Goal: Task Accomplishment & Management: Use online tool/utility

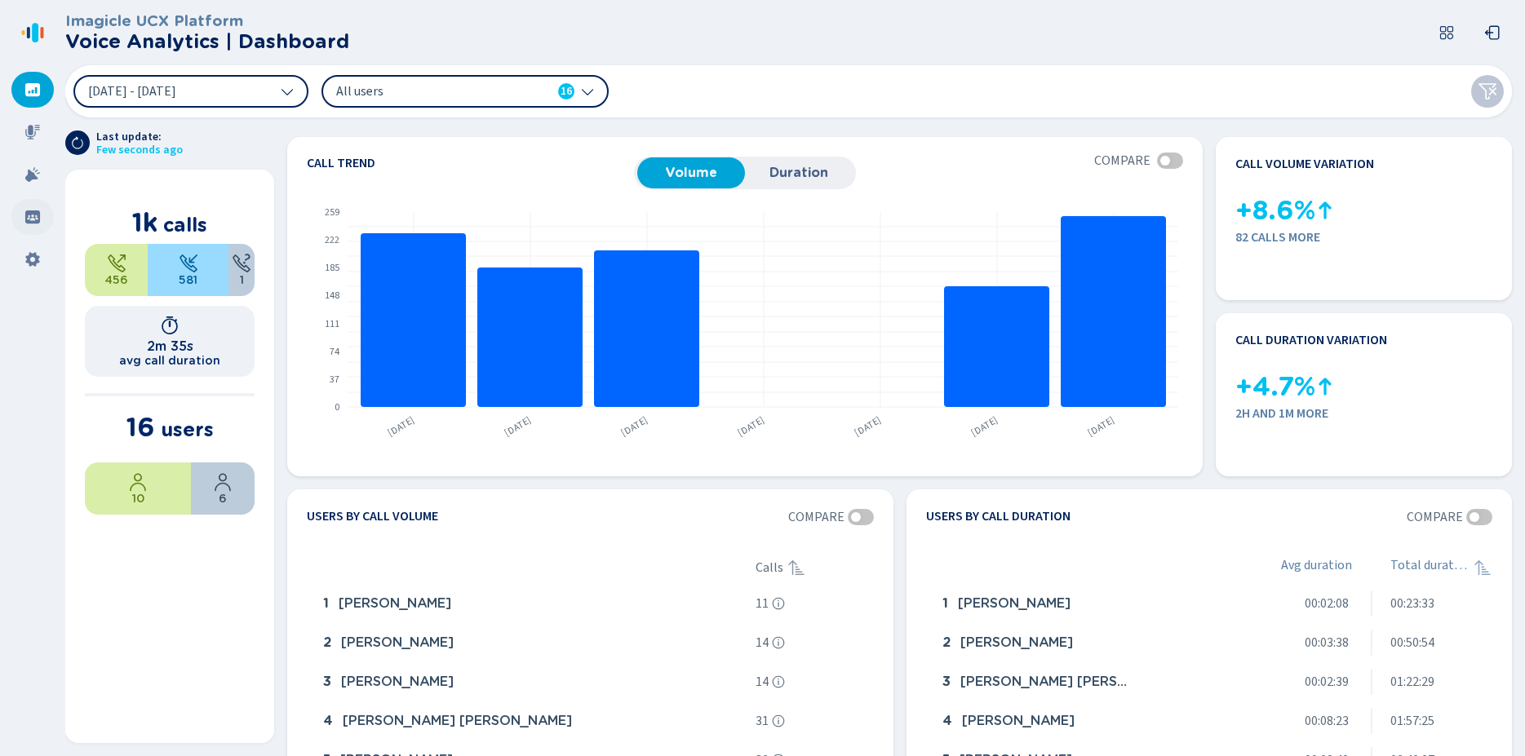
click at [29, 220] on icon at bounding box center [32, 217] width 15 height 13
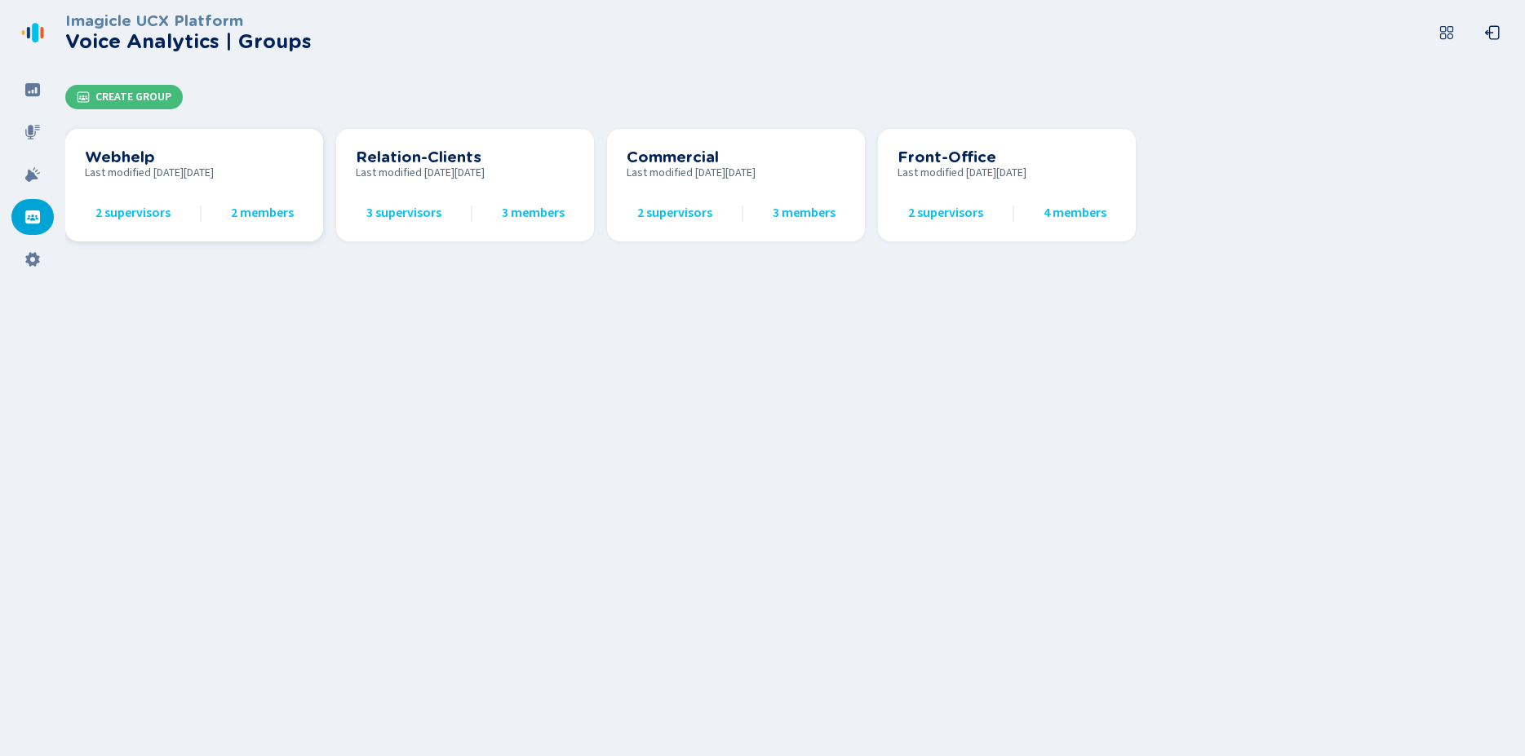
click at [119, 213] on span "2 supervisors" at bounding box center [132, 213] width 75 height 15
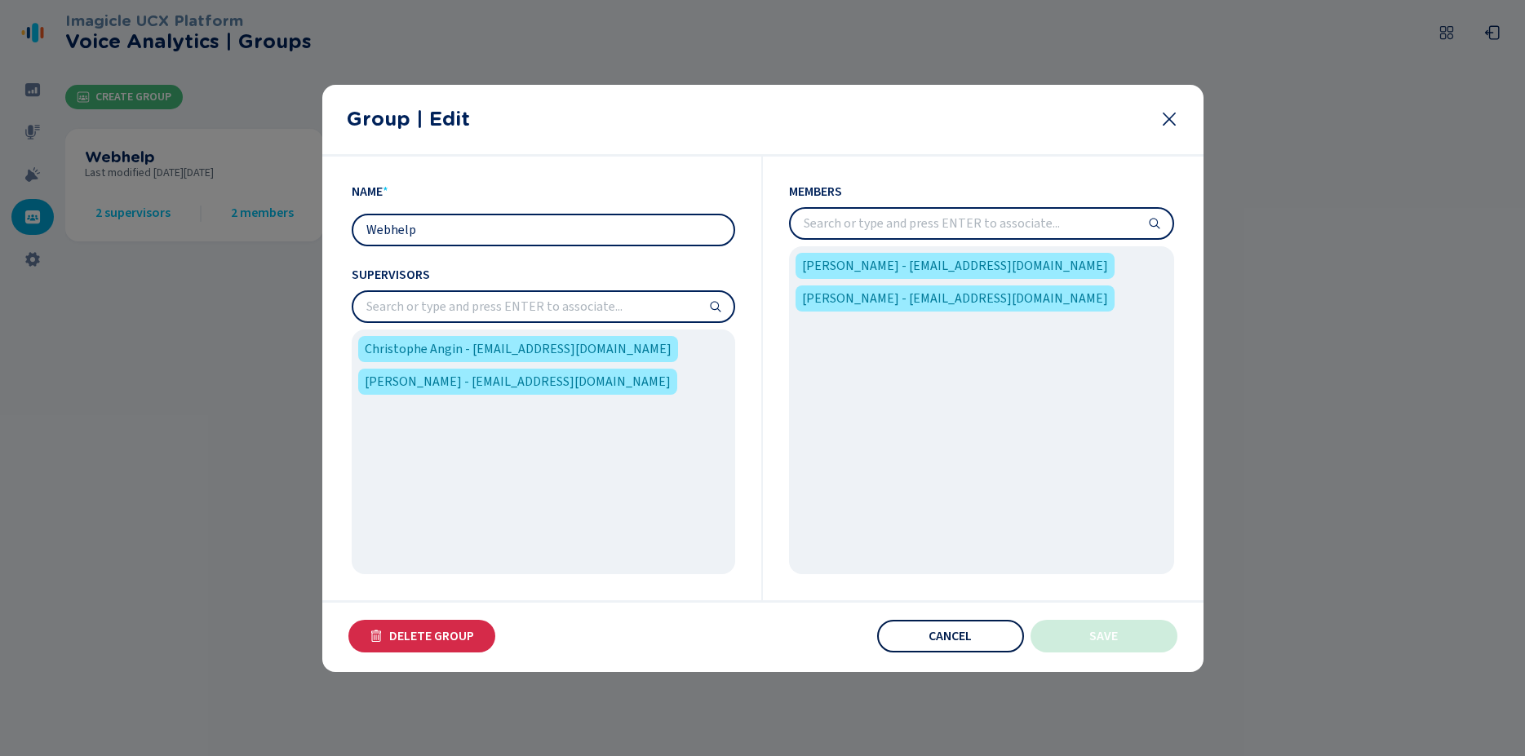
click at [947, 635] on span "Cancel" at bounding box center [950, 636] width 43 height 13
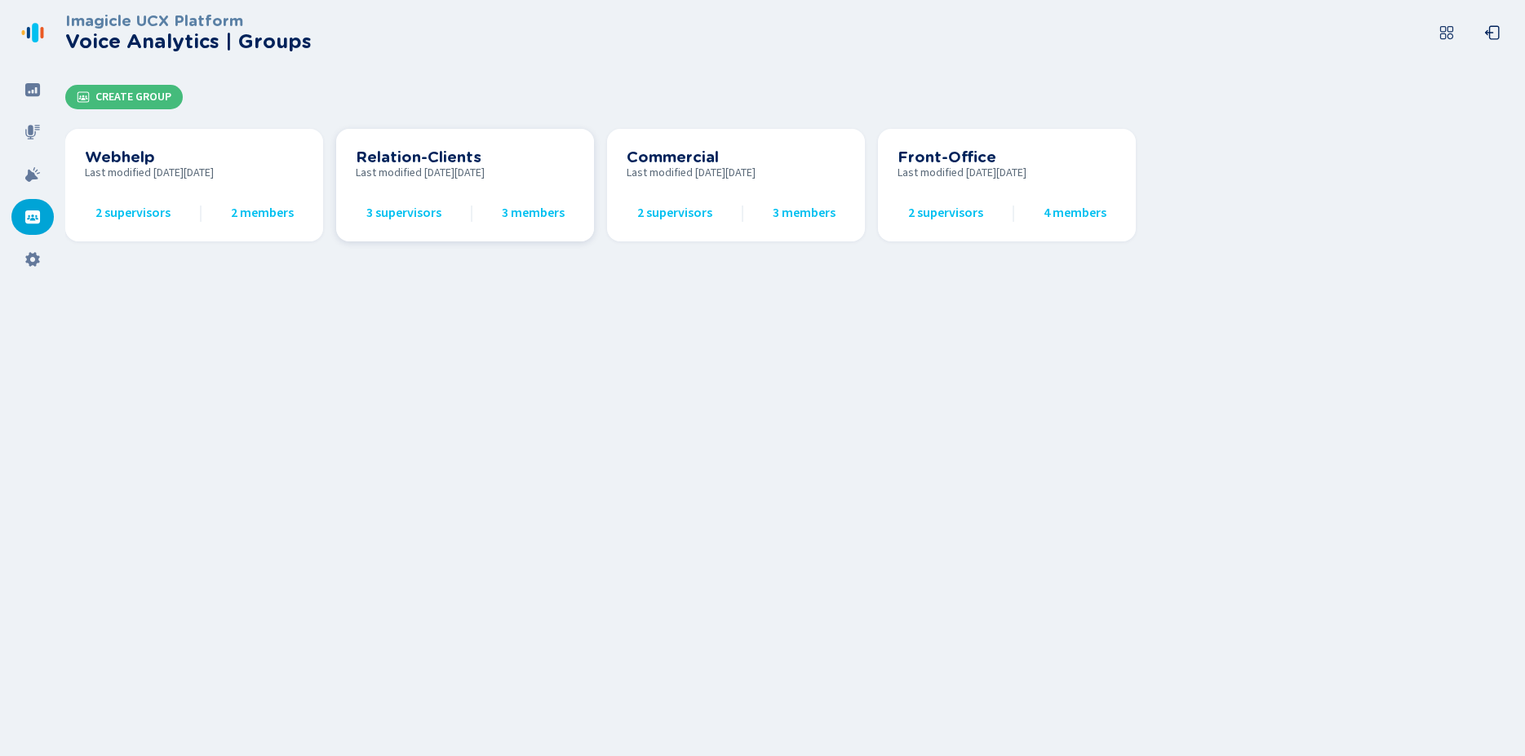
click at [394, 216] on span "3 supervisors" at bounding box center [403, 213] width 75 height 15
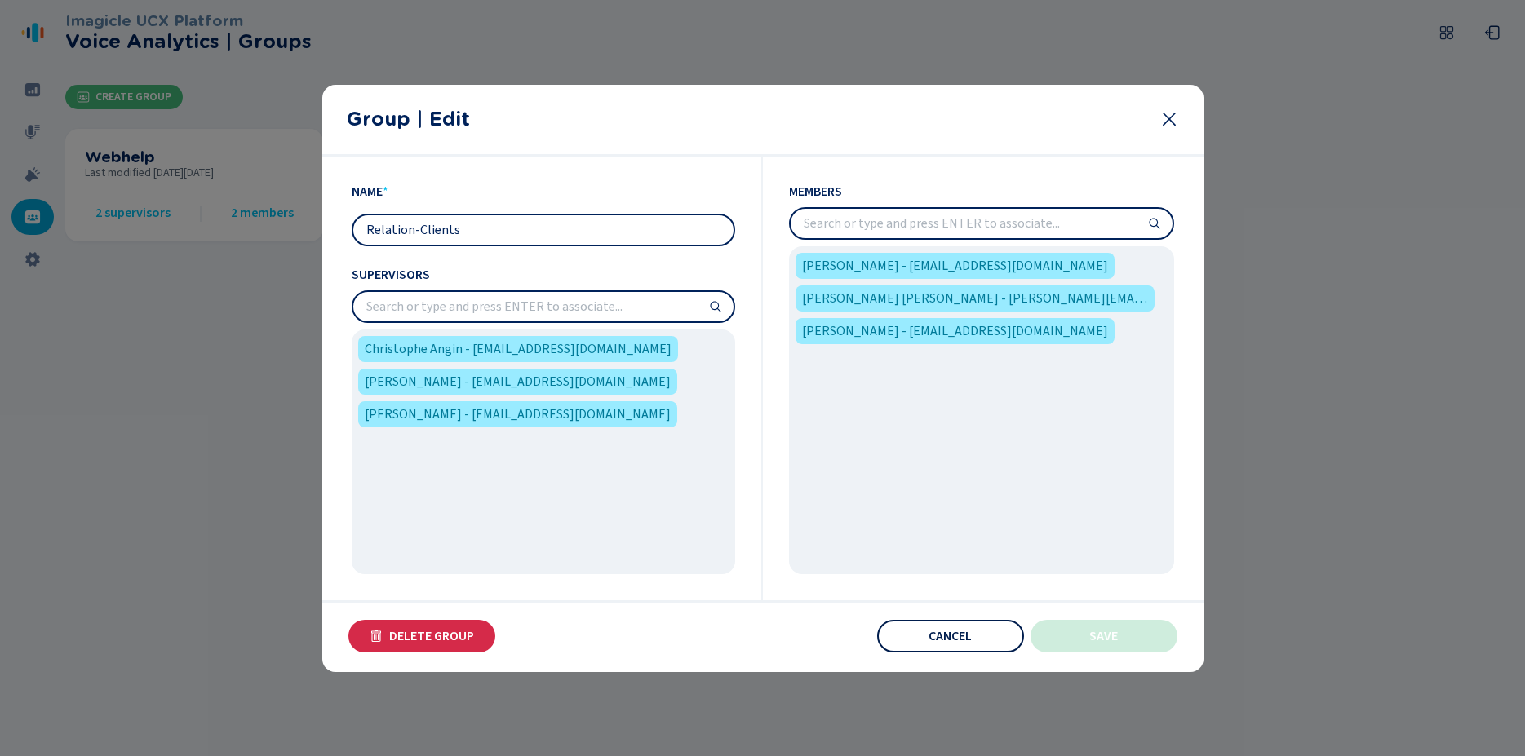
click at [944, 635] on span "Cancel" at bounding box center [950, 636] width 43 height 13
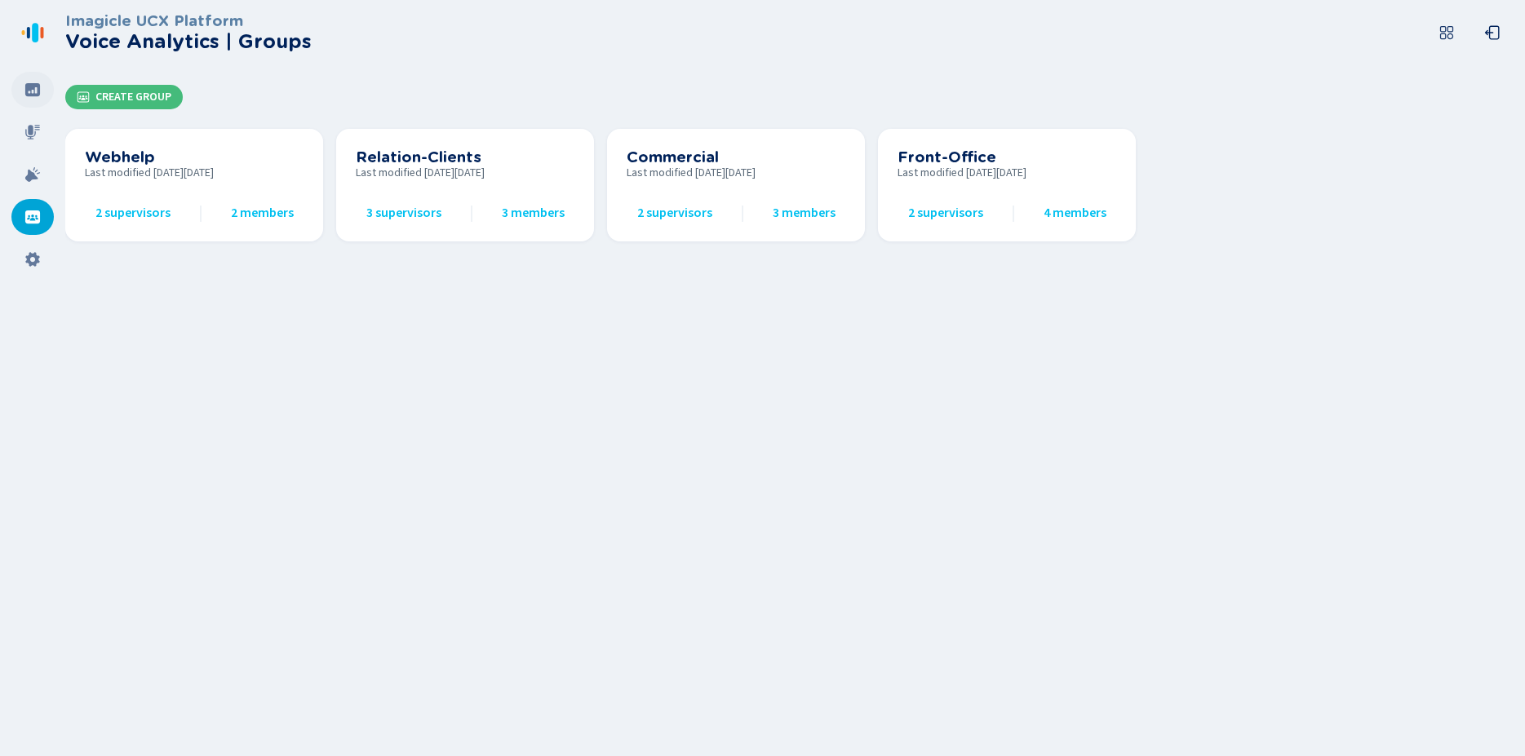
click at [34, 91] on icon at bounding box center [32, 89] width 15 height 13
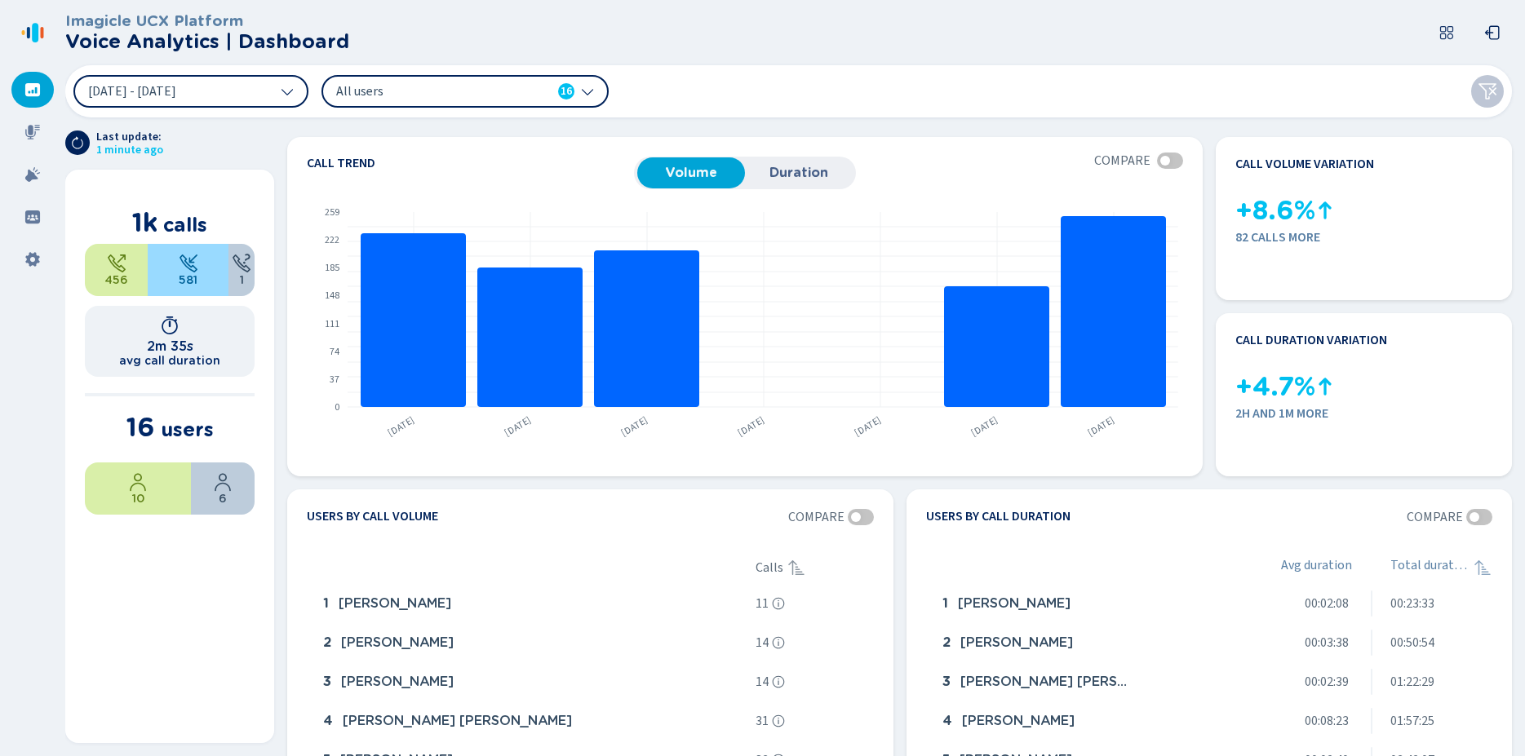
click at [593, 91] on icon at bounding box center [587, 91] width 13 height 13
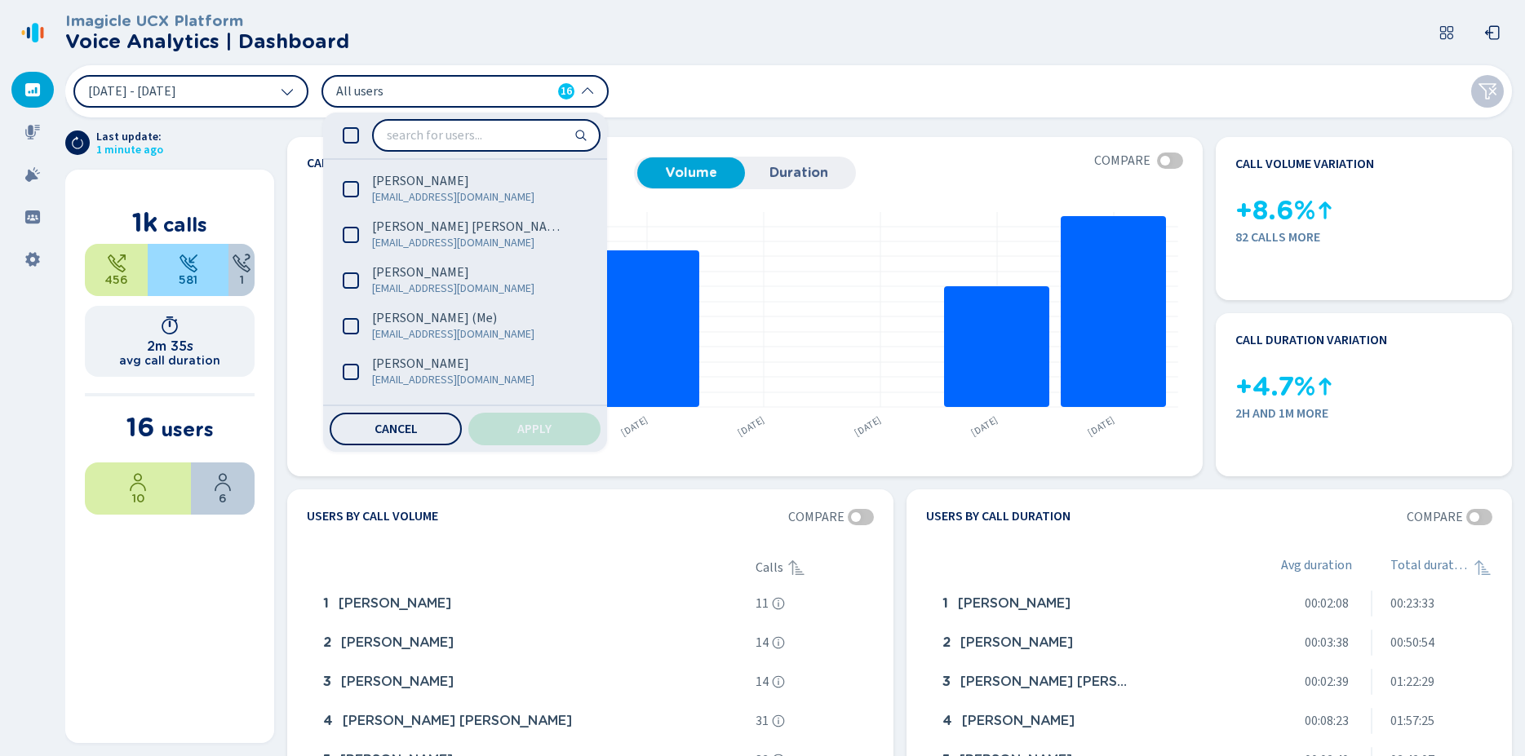
click at [593, 91] on icon at bounding box center [587, 91] width 13 height 13
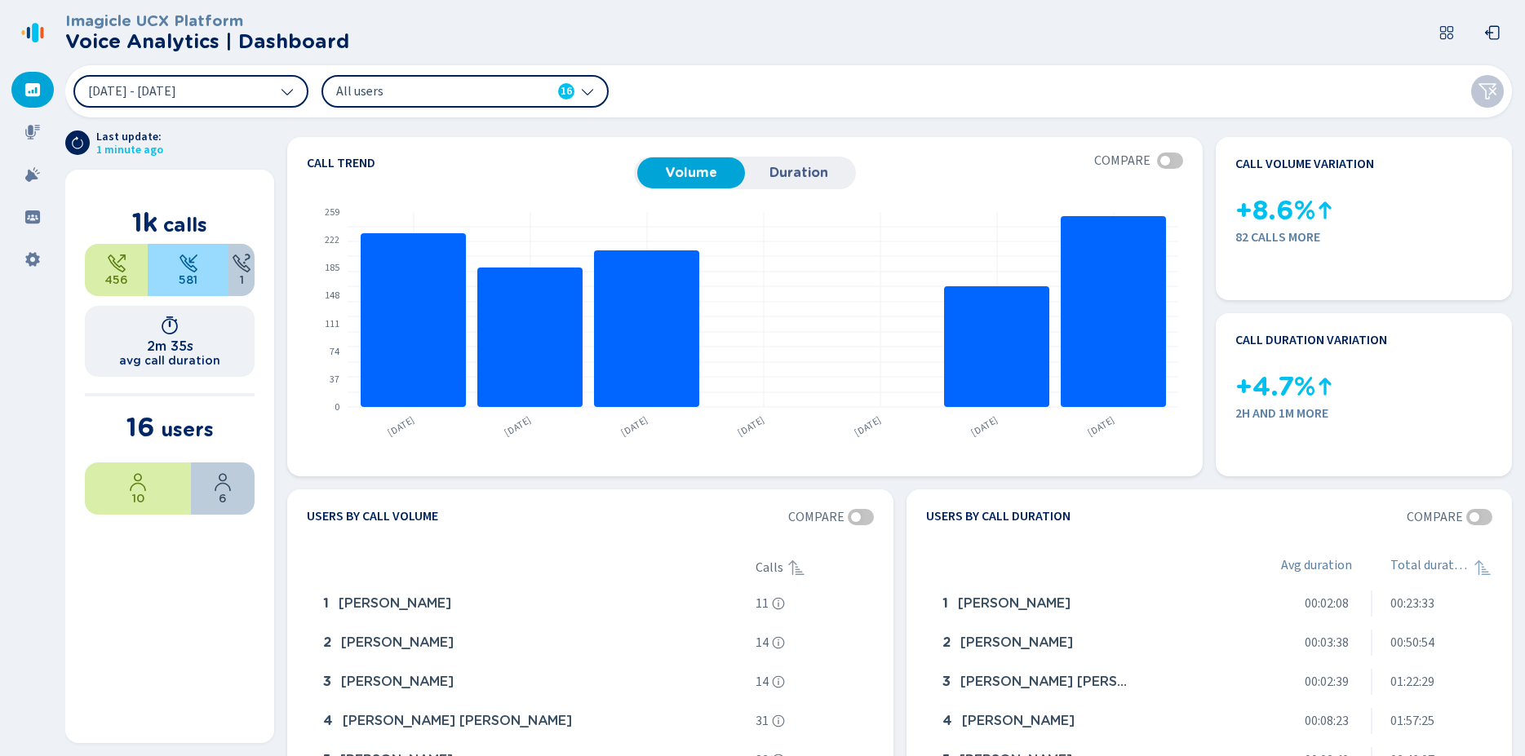
click at [710, 84] on div "[DATE] - [DATE] All users 16" at bounding box center [788, 91] width 1447 height 52
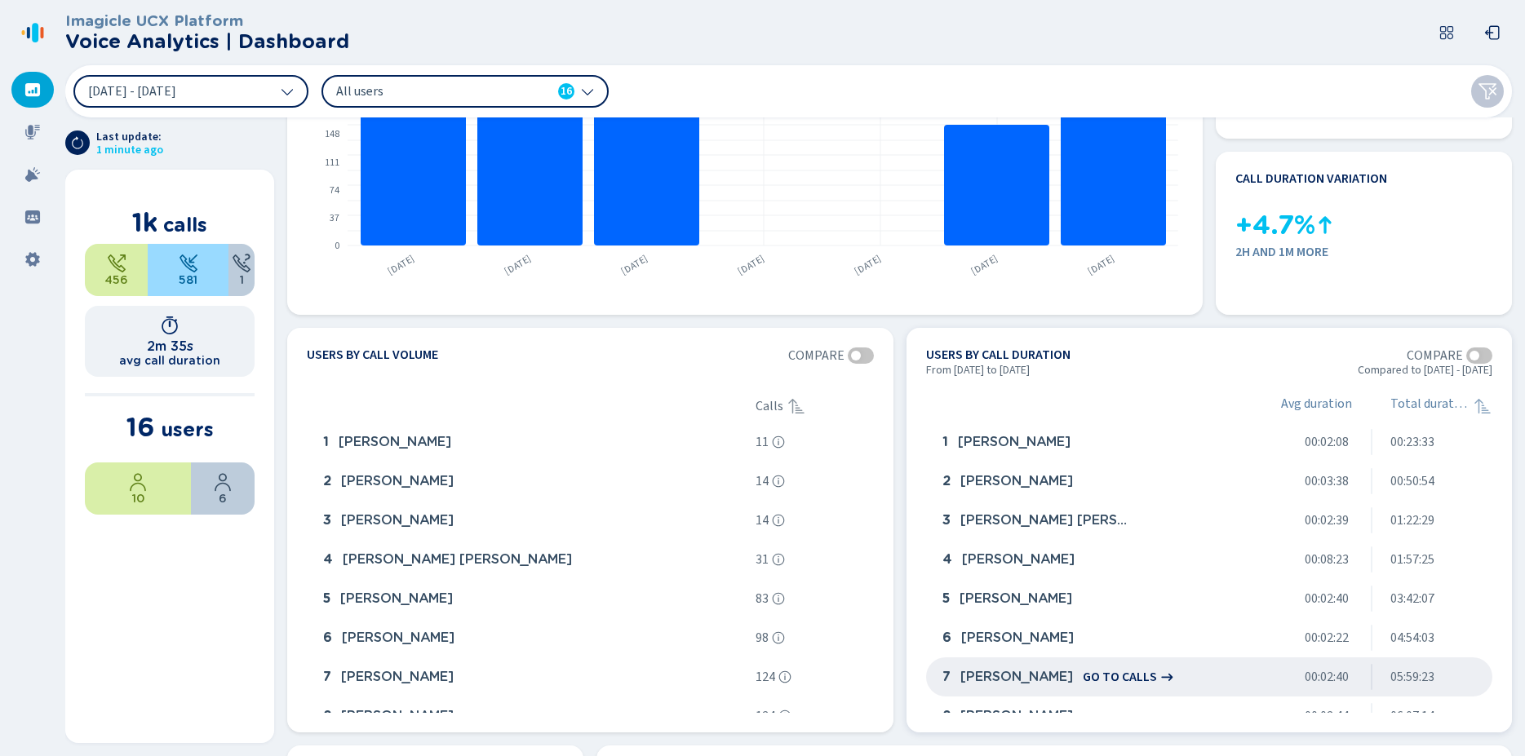
scroll to position [323, 0]
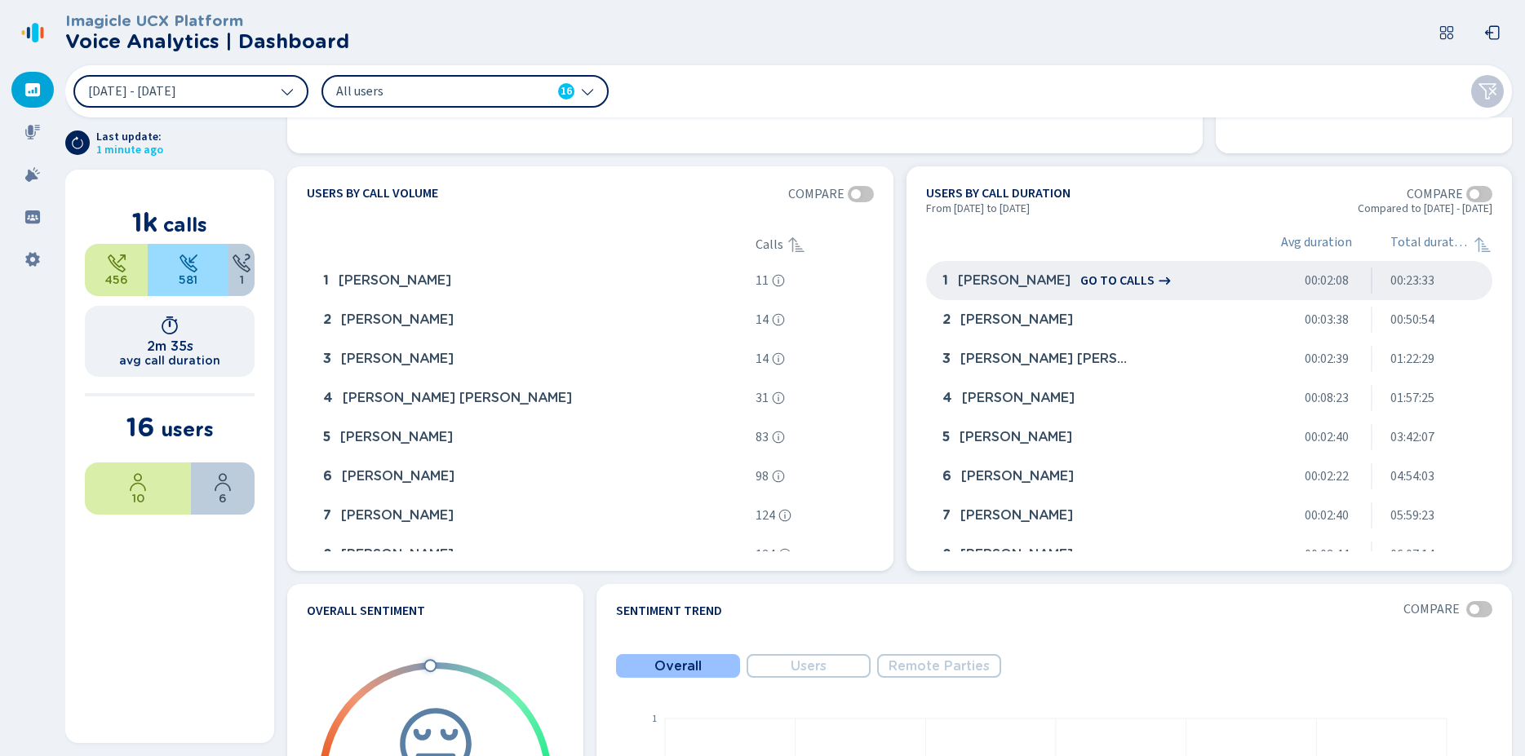
click at [1000, 282] on span "[PERSON_NAME]" at bounding box center [1014, 280] width 113 height 15
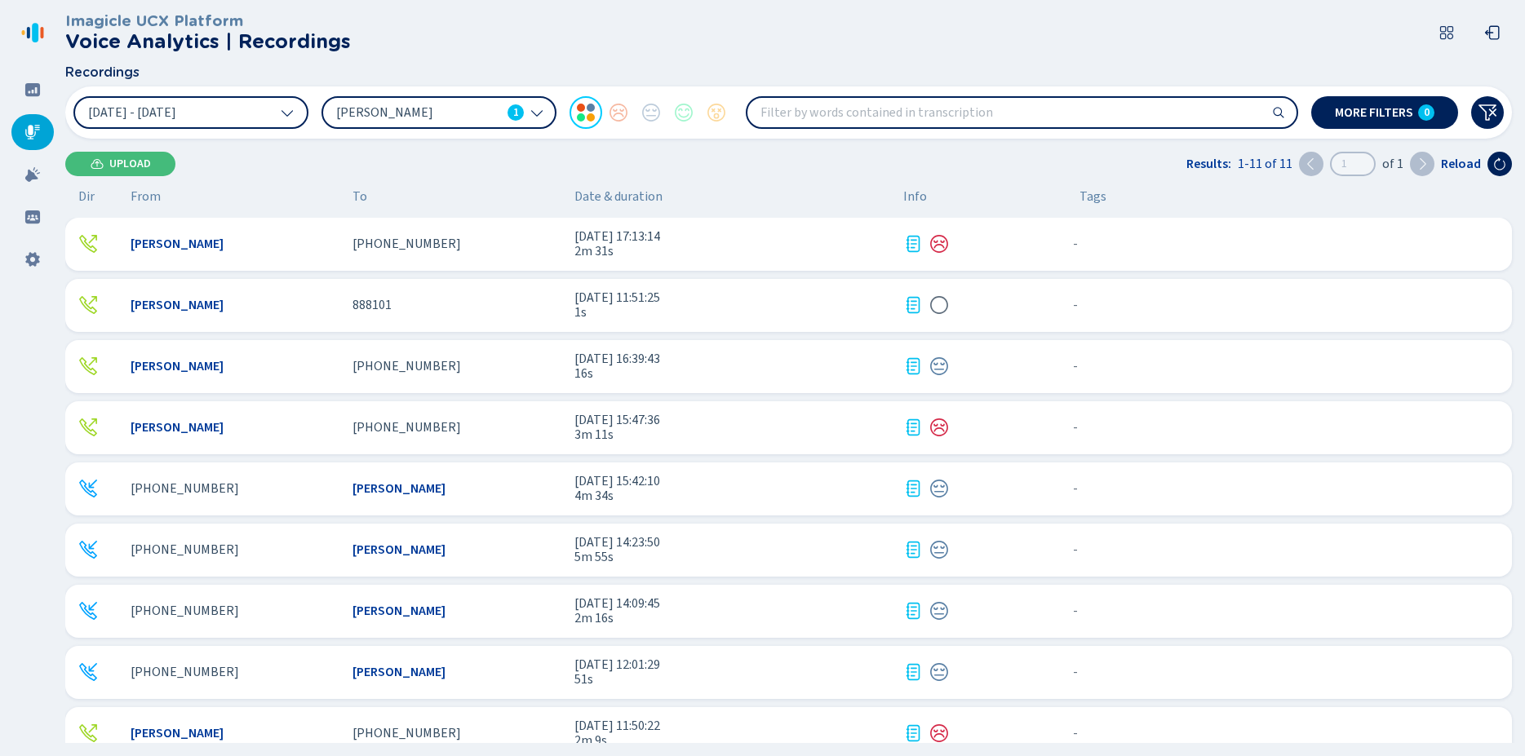
click at [532, 118] on icon at bounding box center [536, 112] width 13 height 13
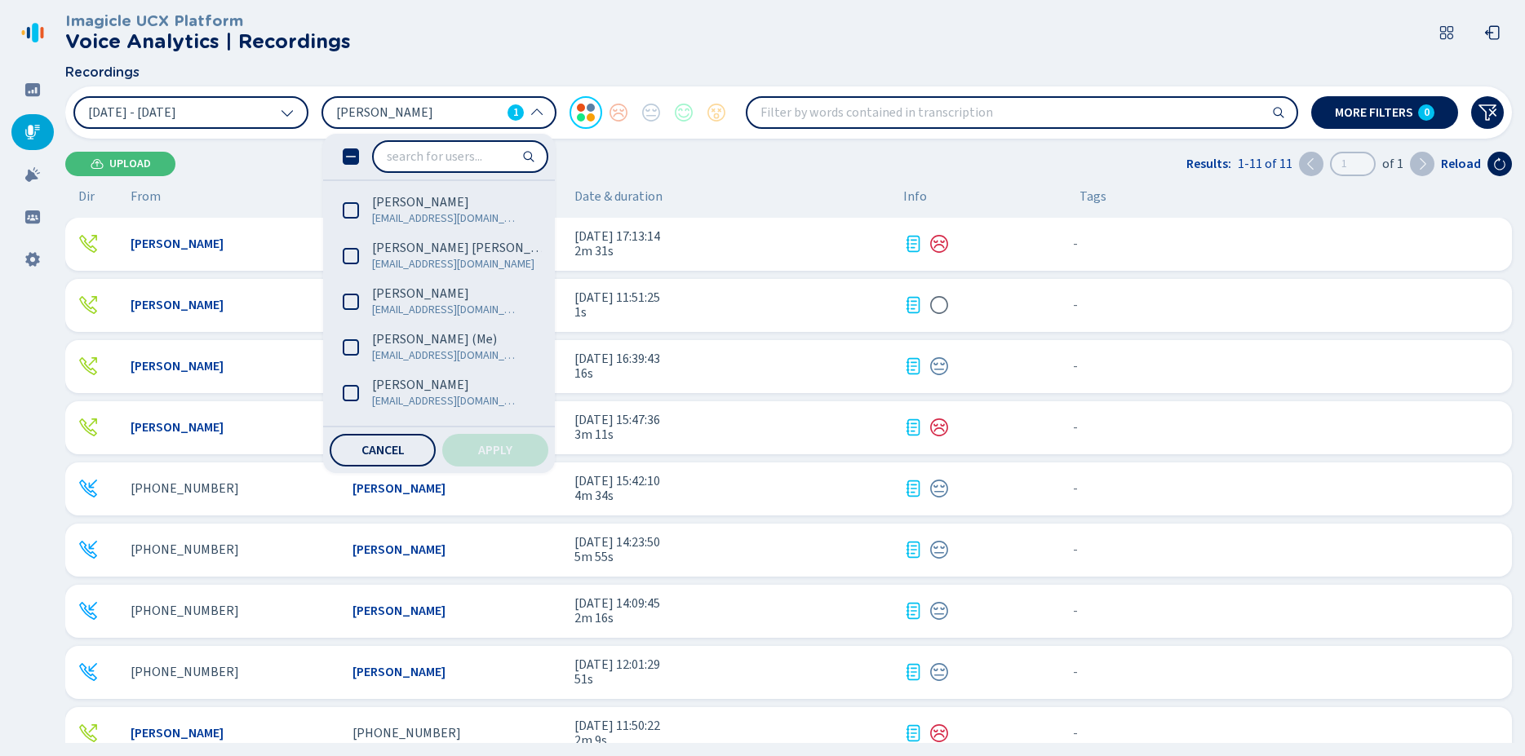
click at [349, 157] on icon at bounding box center [351, 157] width 16 height 16
click at [348, 153] on icon at bounding box center [351, 157] width 16 height 16
click at [477, 452] on button "Apply" at bounding box center [495, 450] width 106 height 33
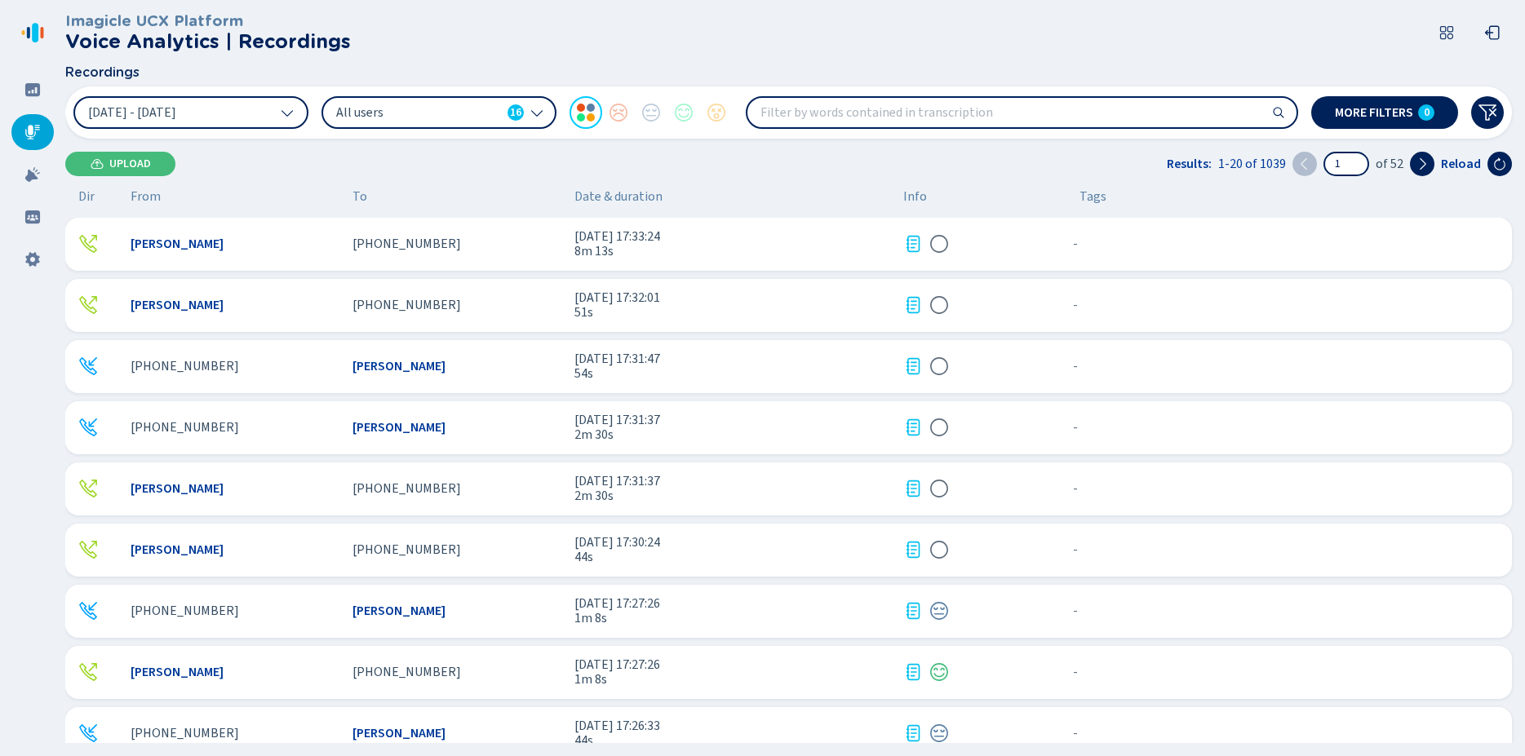
scroll to position [27, 0]
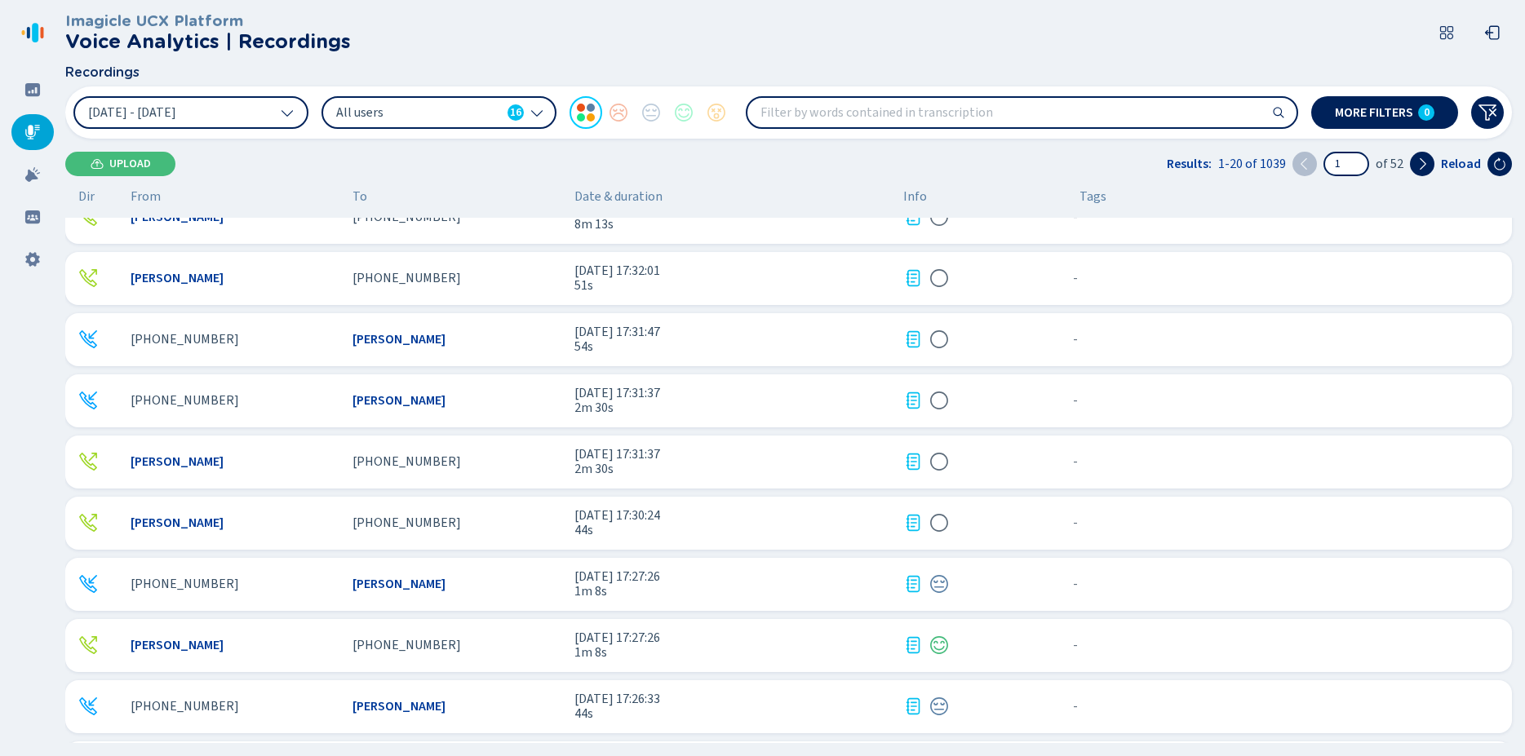
click at [179, 397] on span "[PHONE_NUMBER]" at bounding box center [185, 400] width 109 height 15
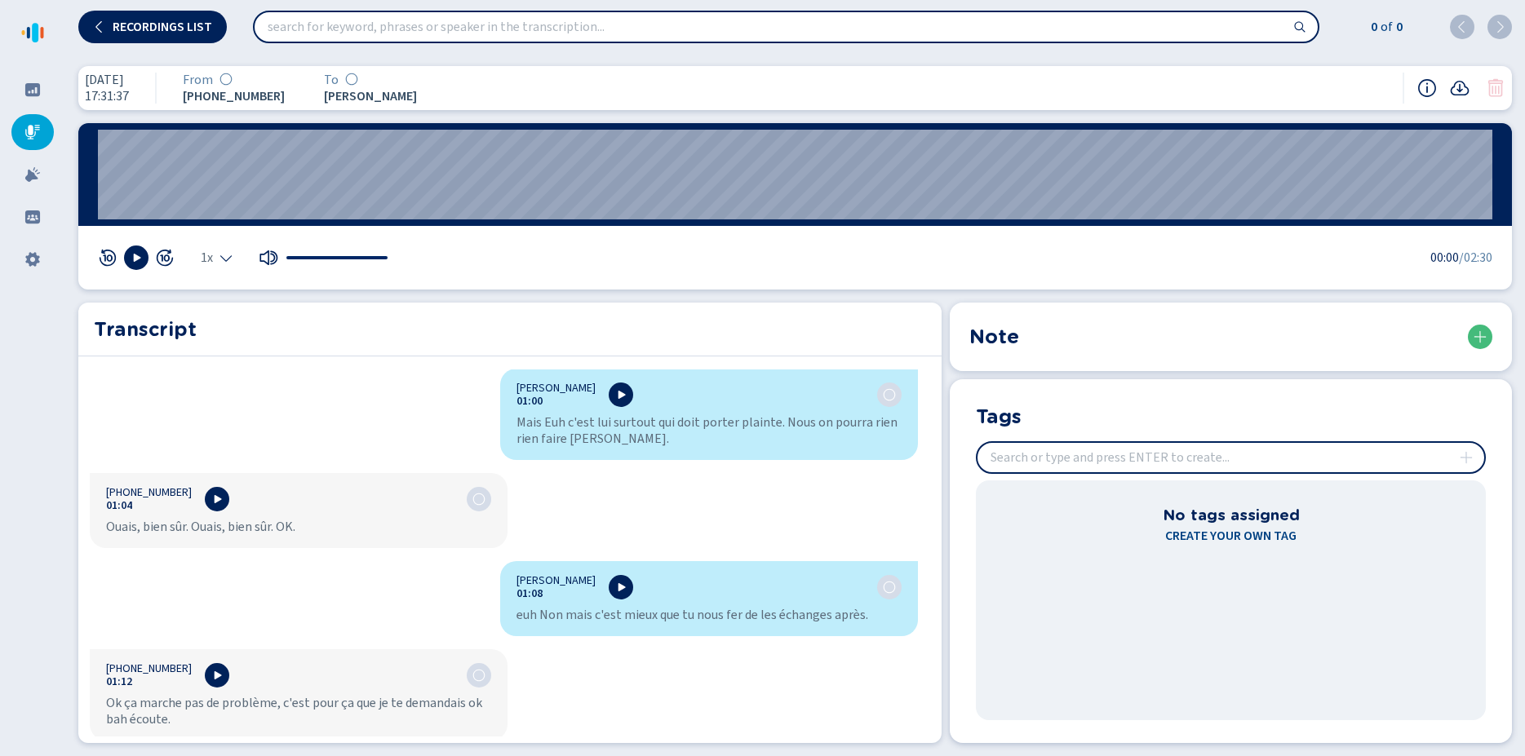
scroll to position [1535, 0]
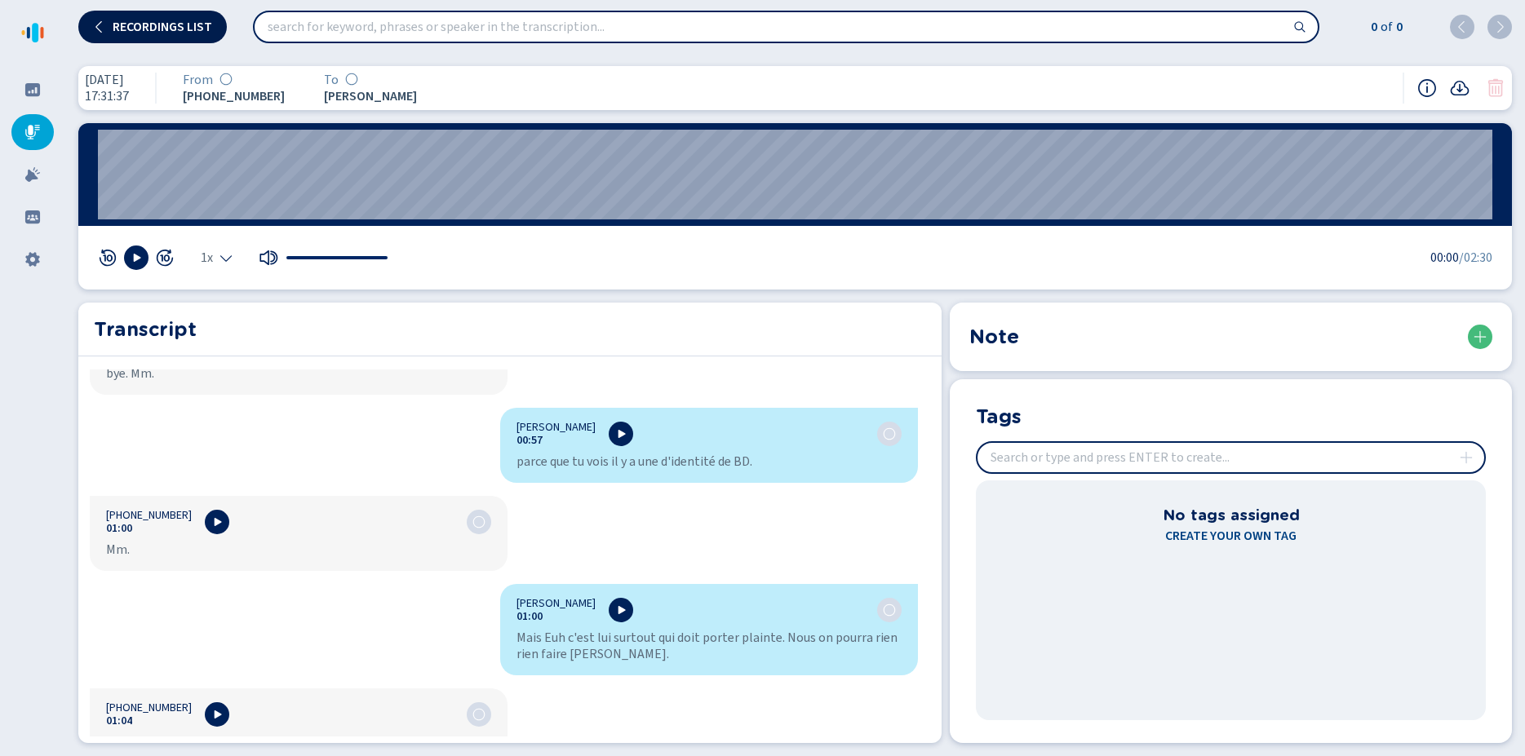
click at [124, 29] on span "Recordings list" at bounding box center [163, 26] width 100 height 13
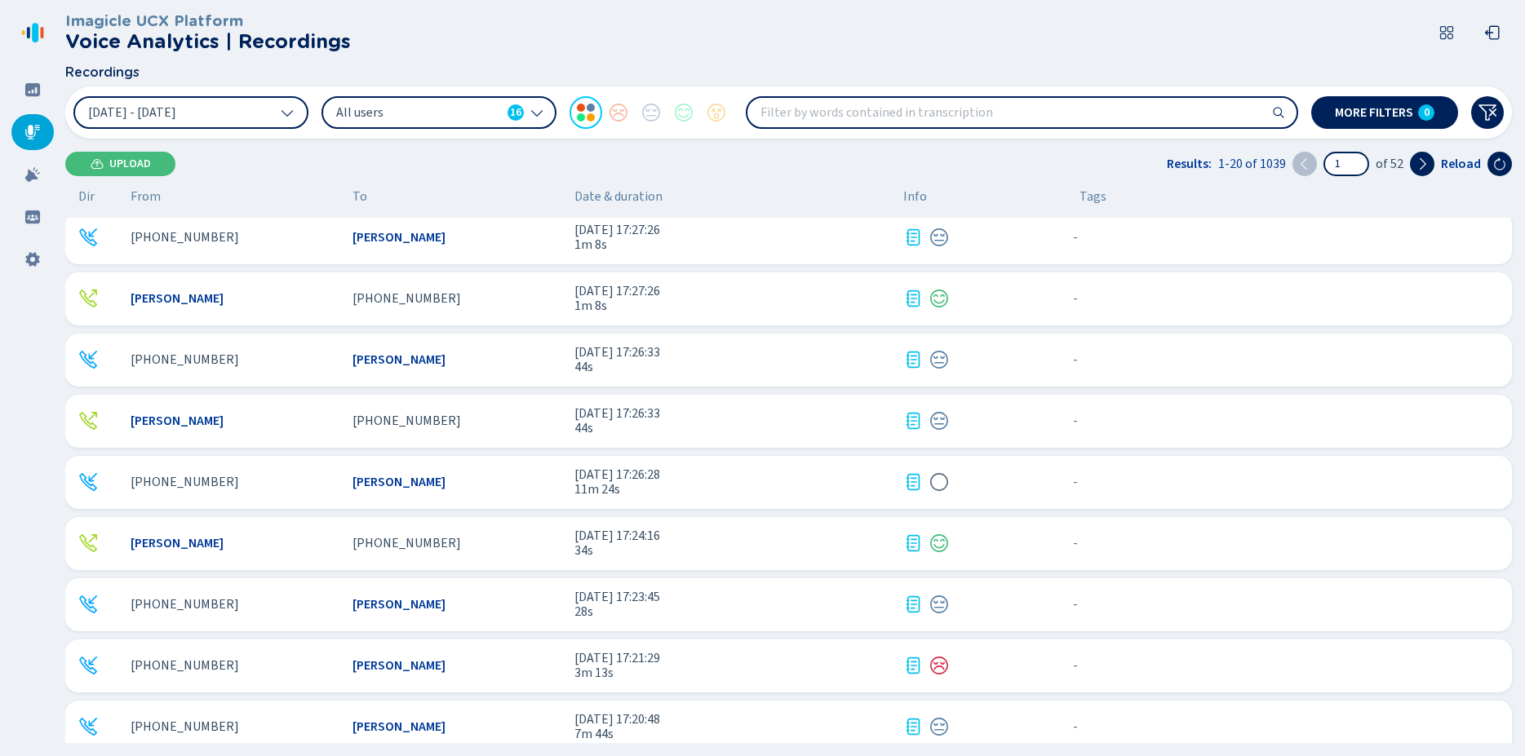
scroll to position [697, 0]
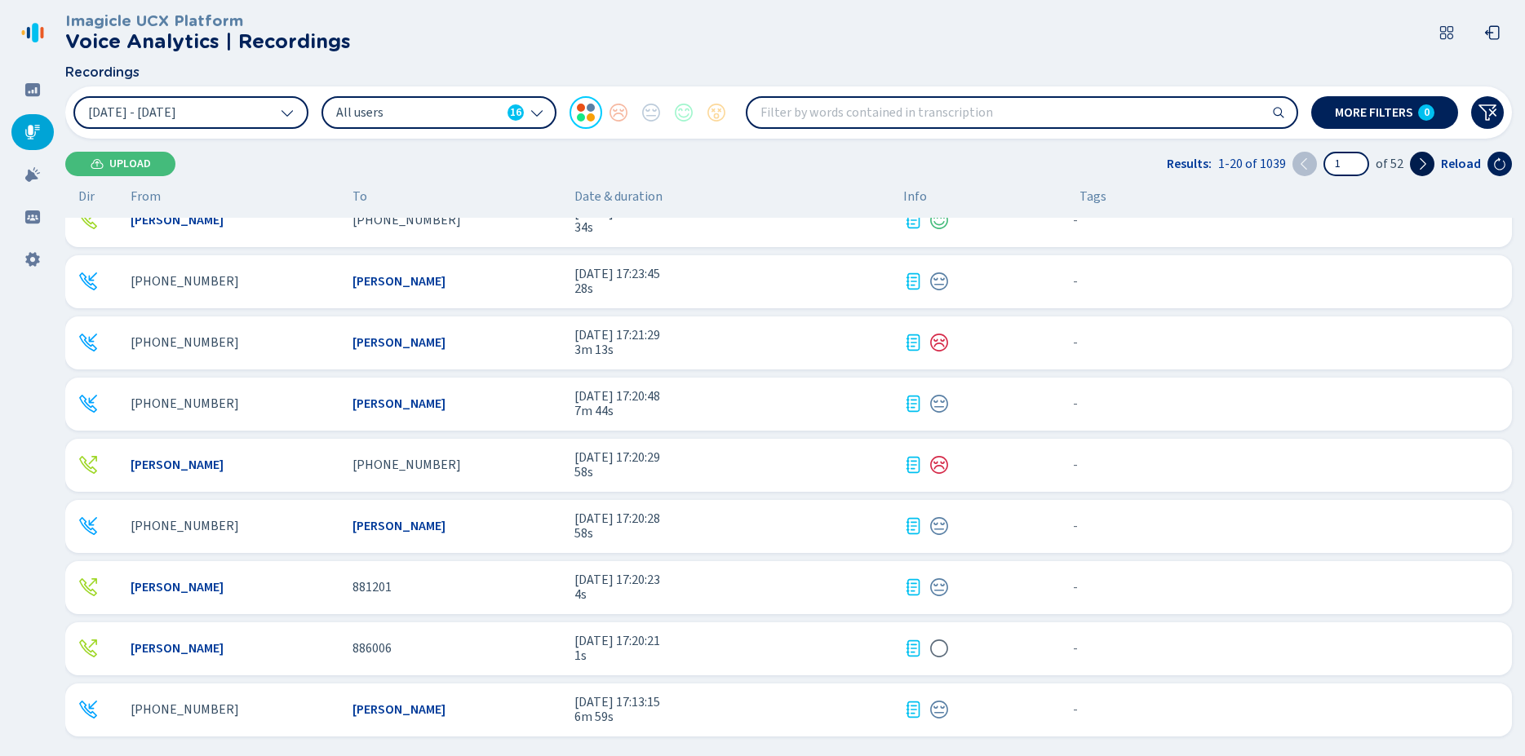
click at [1422, 166] on icon at bounding box center [1422, 163] width 13 height 13
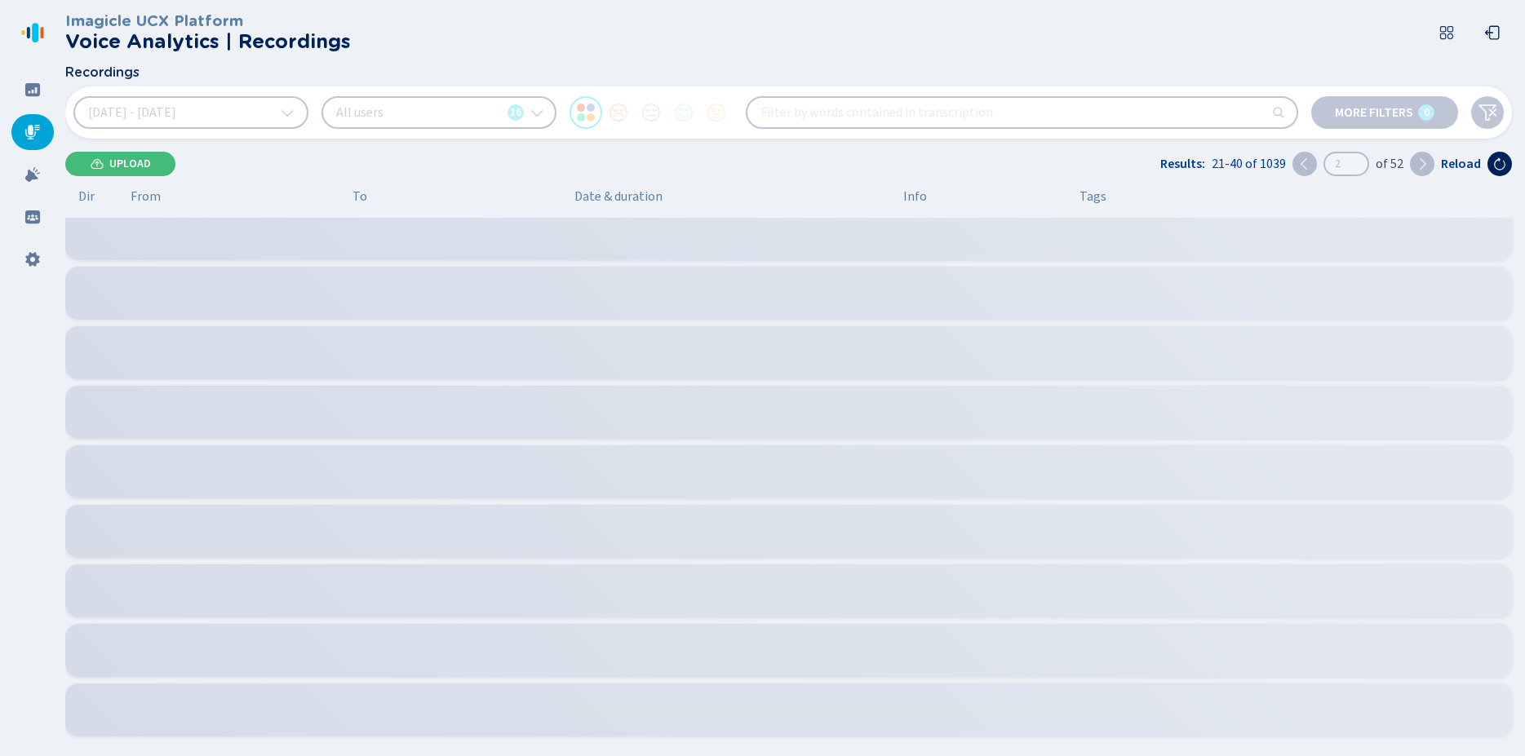
type input "2"
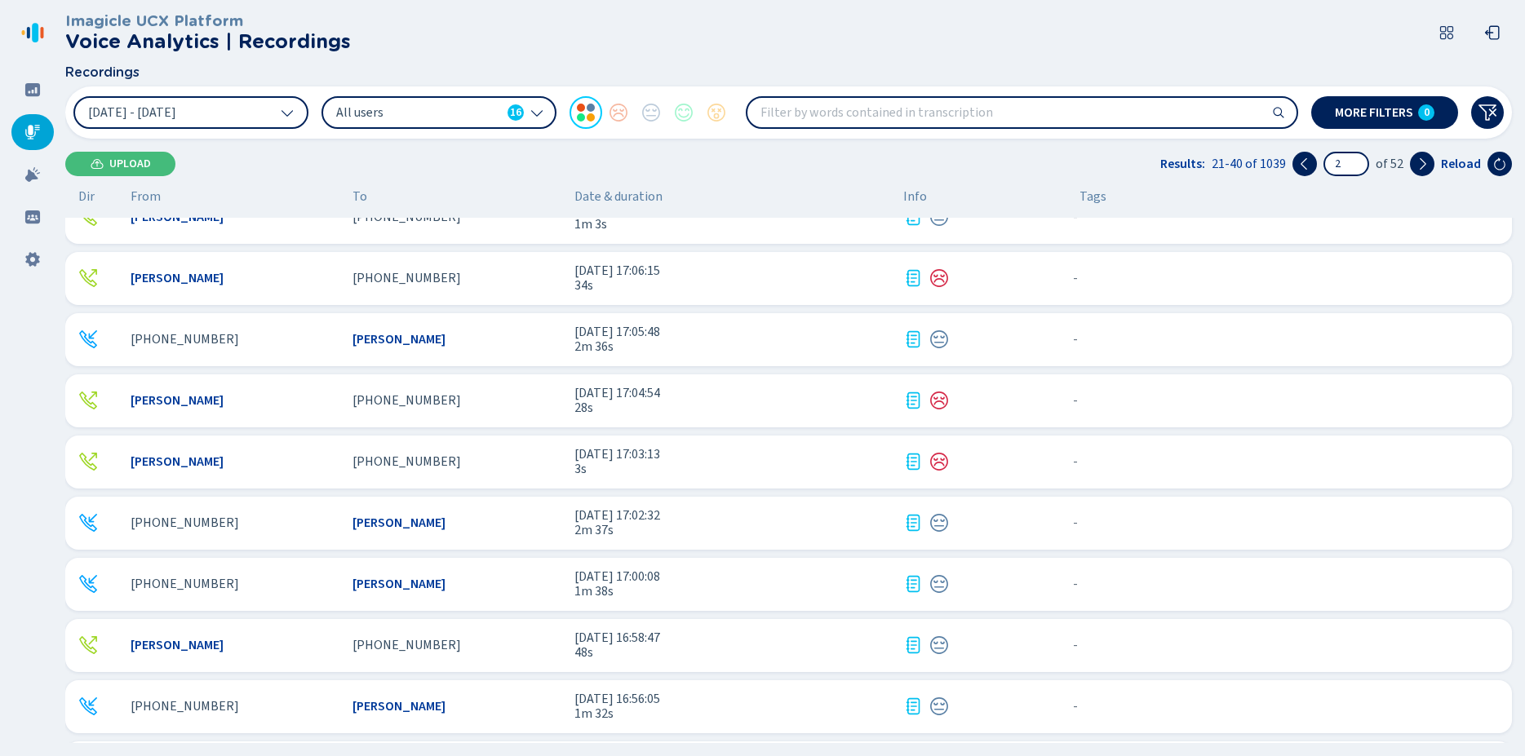
scroll to position [0, 0]
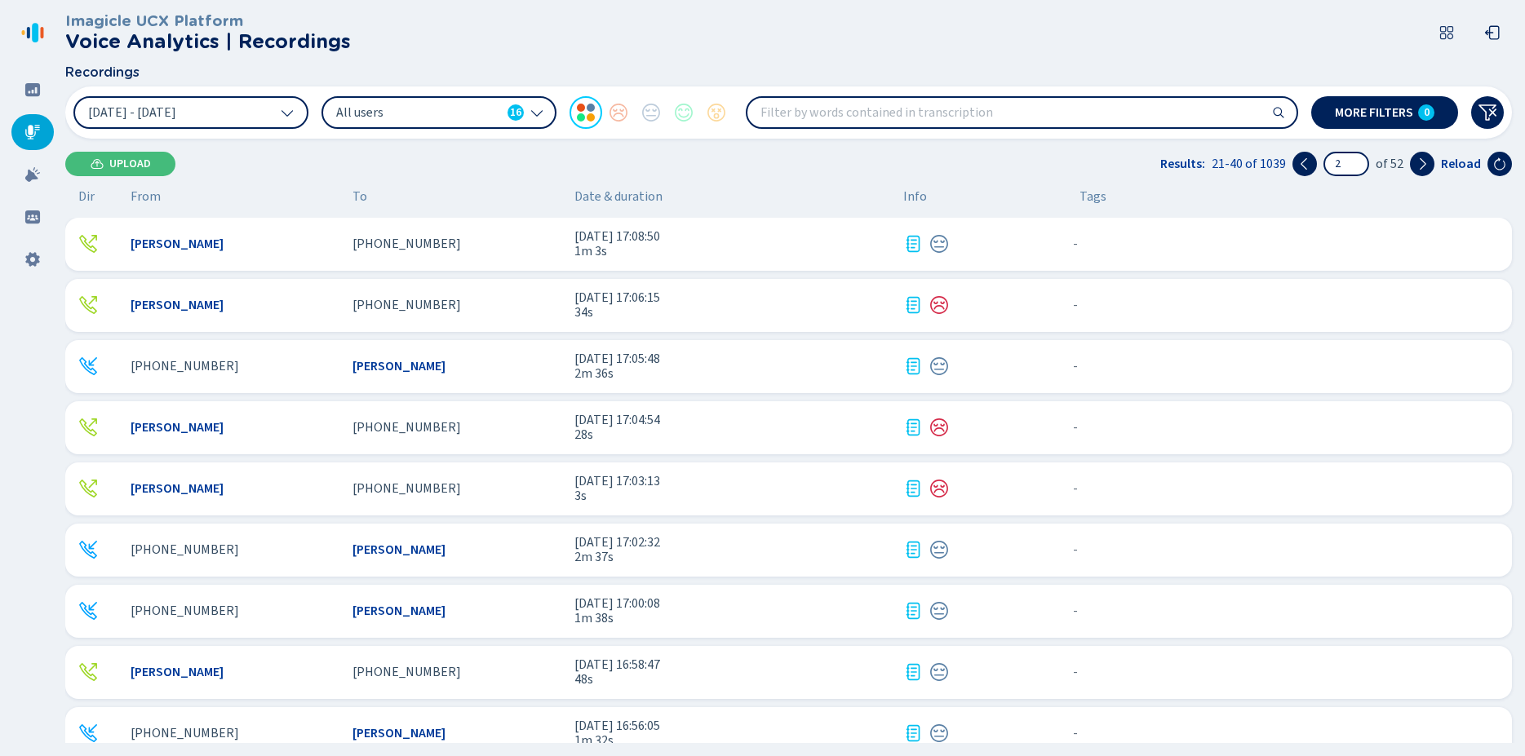
click at [304, 304] on div "[PERSON_NAME]" at bounding box center [235, 305] width 209 height 15
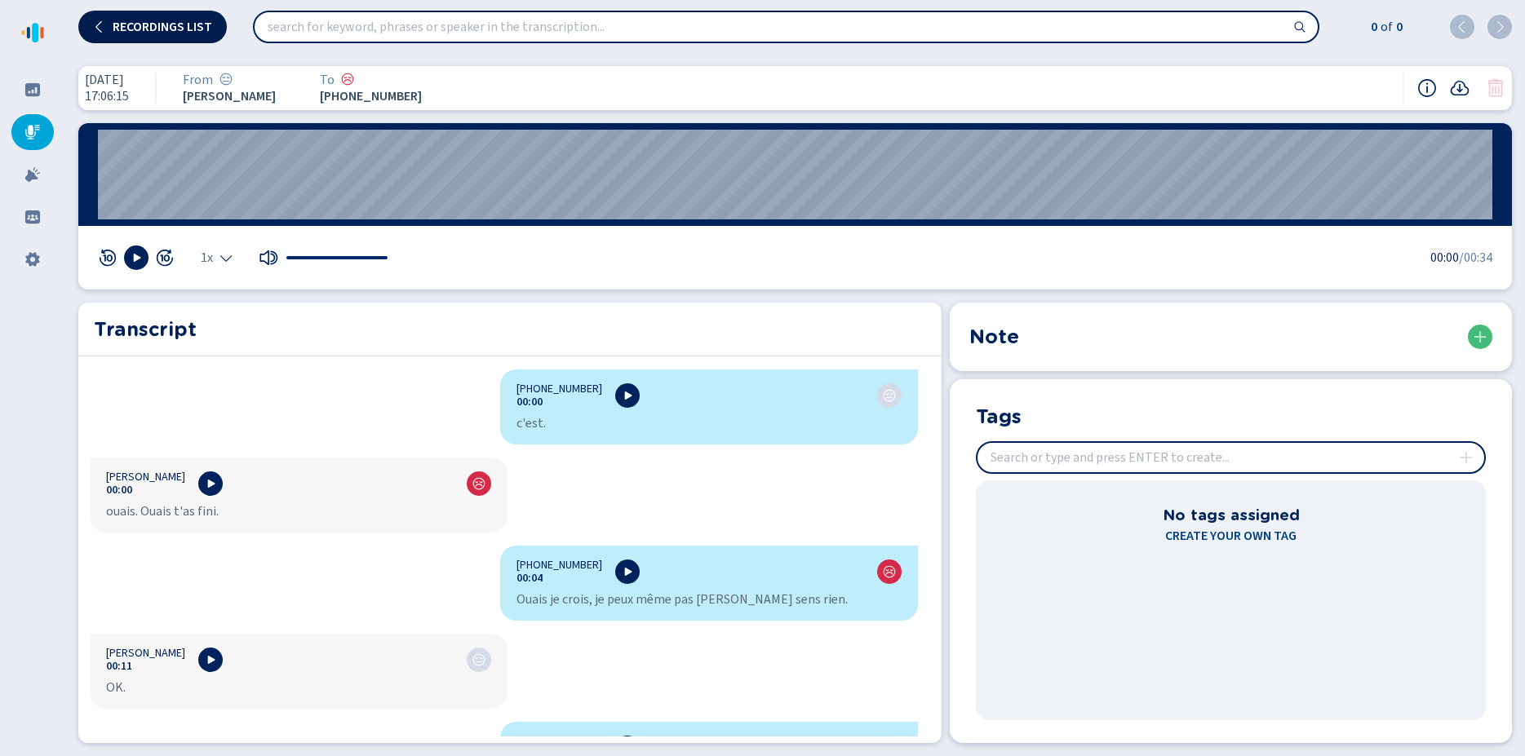
click at [142, 33] on span "Recordings list" at bounding box center [163, 26] width 100 height 13
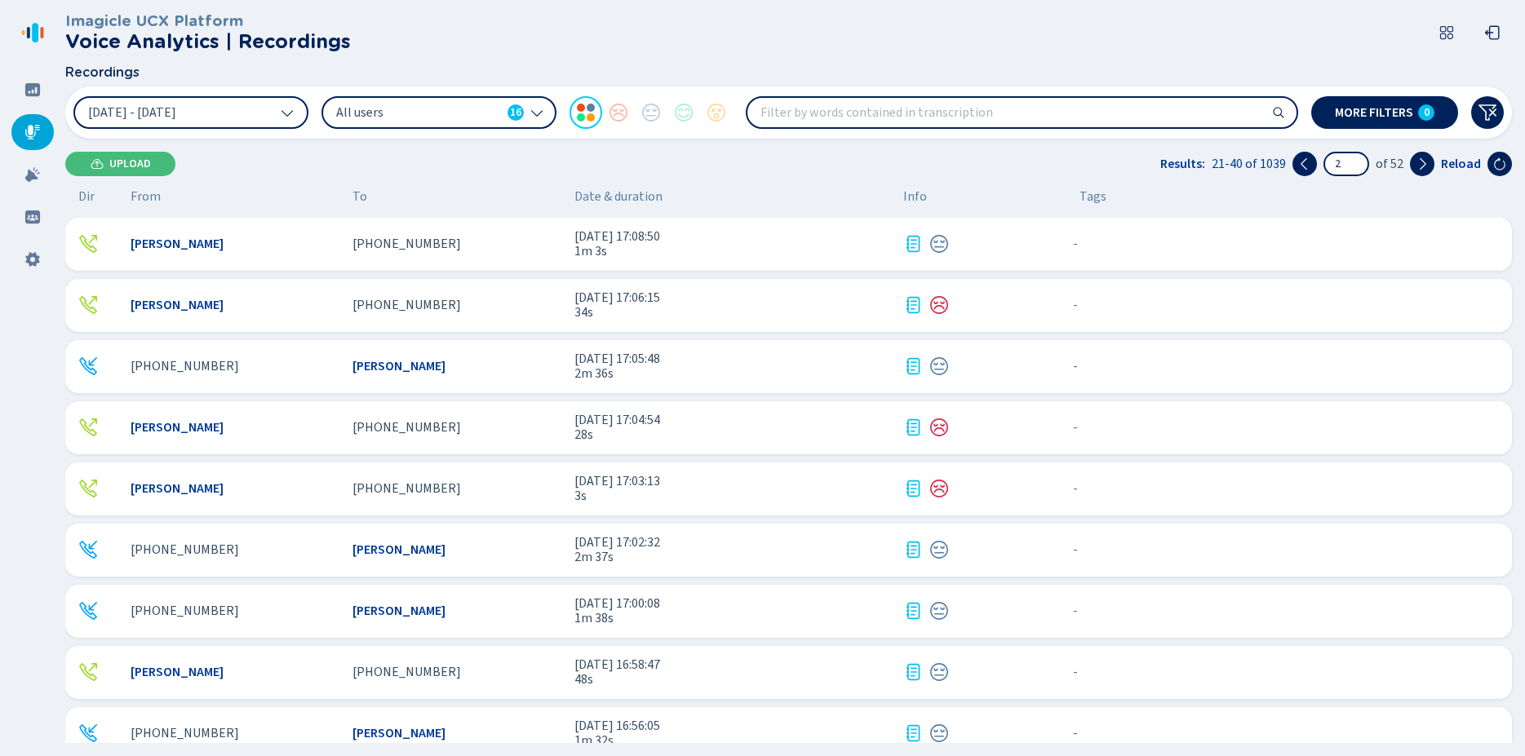
click at [255, 490] on div "[PERSON_NAME]" at bounding box center [235, 488] width 209 height 15
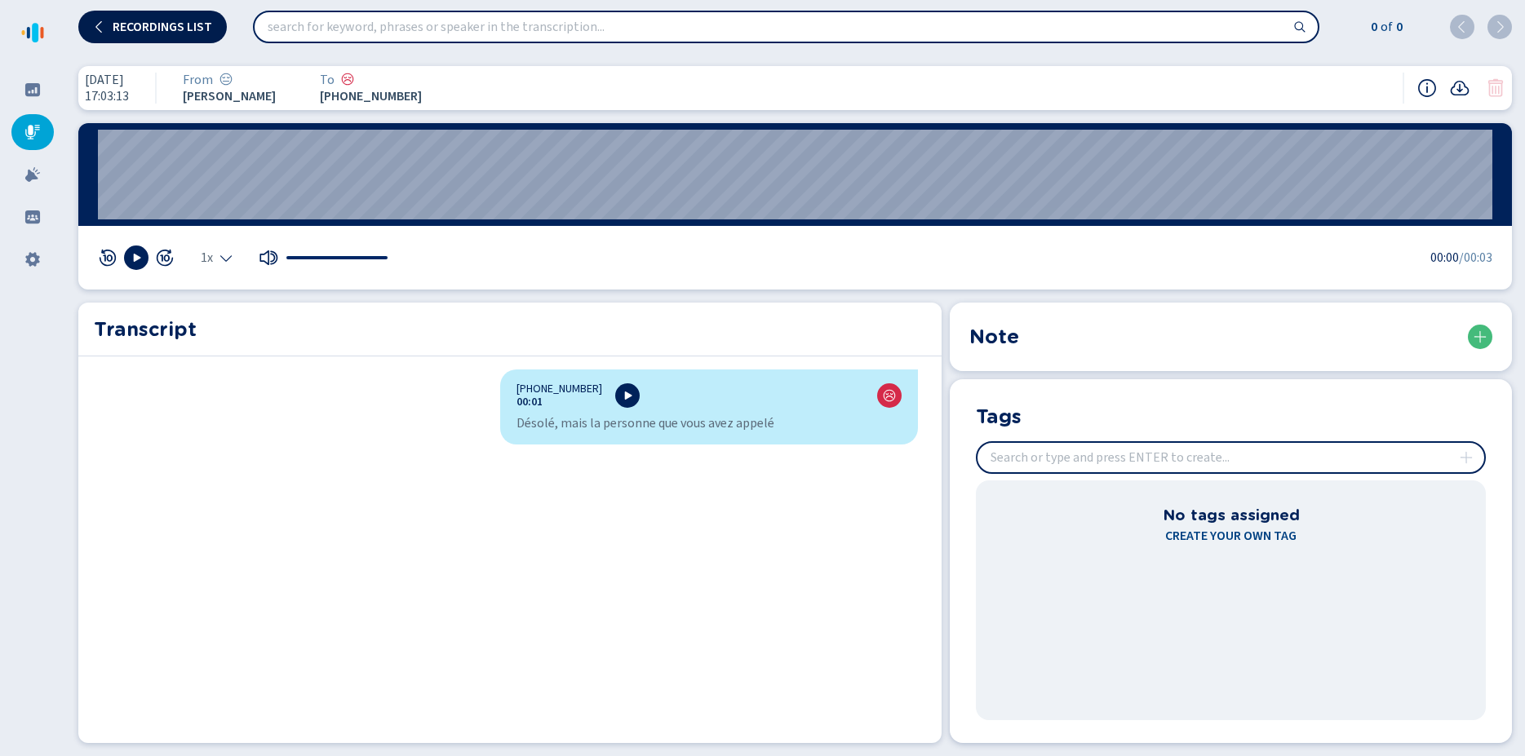
click at [116, 22] on span "Recordings list" at bounding box center [163, 26] width 100 height 13
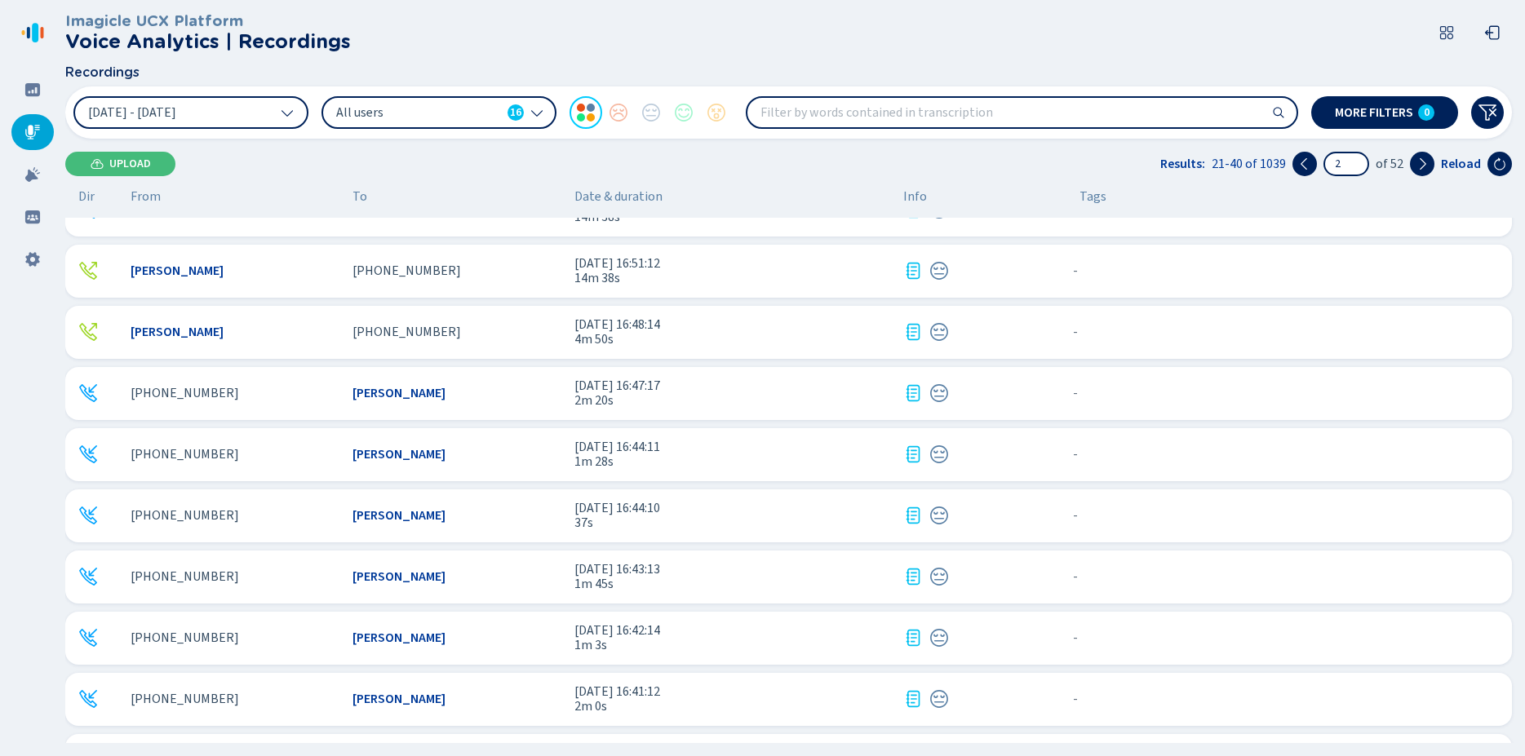
scroll to position [697, 0]
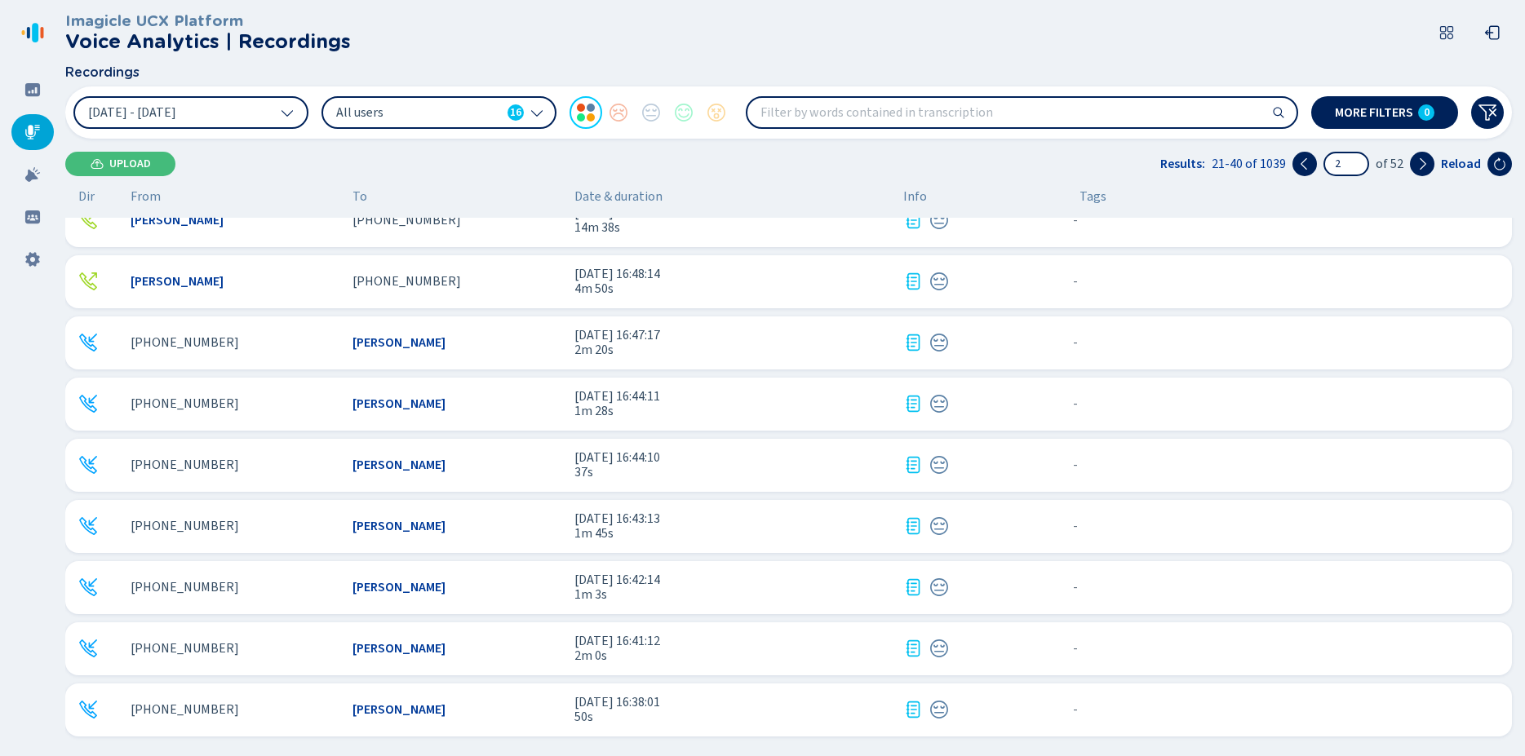
click at [282, 650] on div "[PHONE_NUMBER]" at bounding box center [235, 648] width 209 height 15
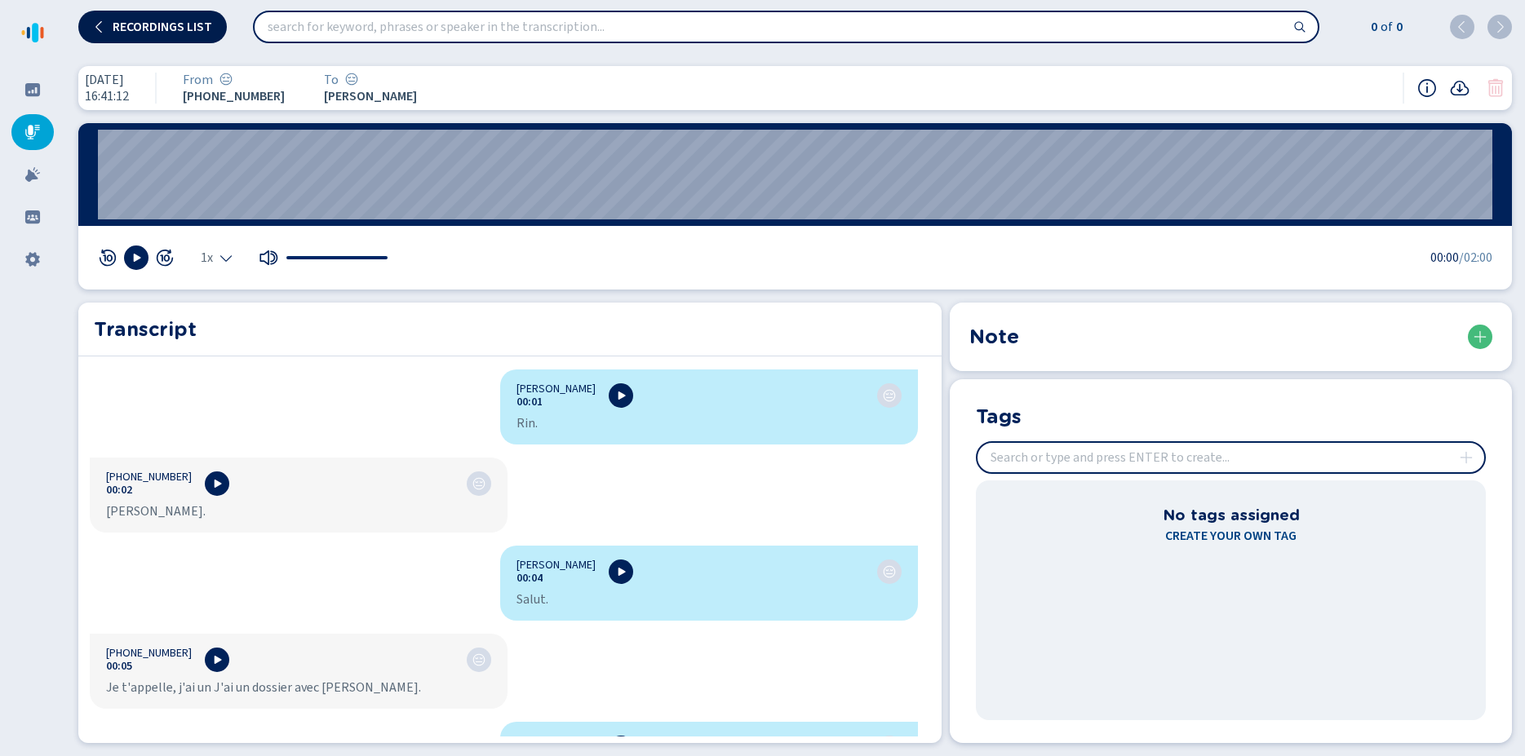
click at [126, 32] on span "Recordings list" at bounding box center [163, 26] width 100 height 13
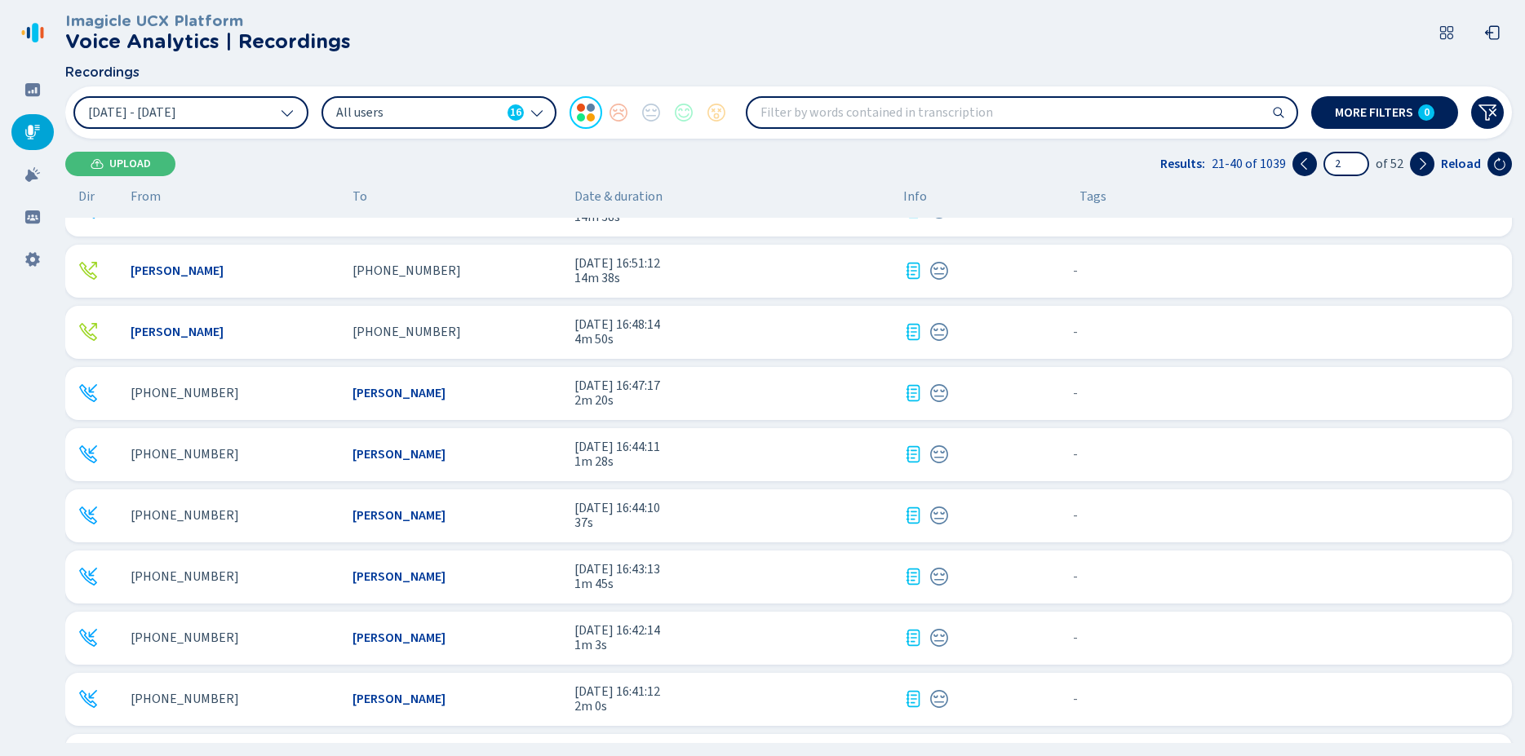
scroll to position [697, 0]
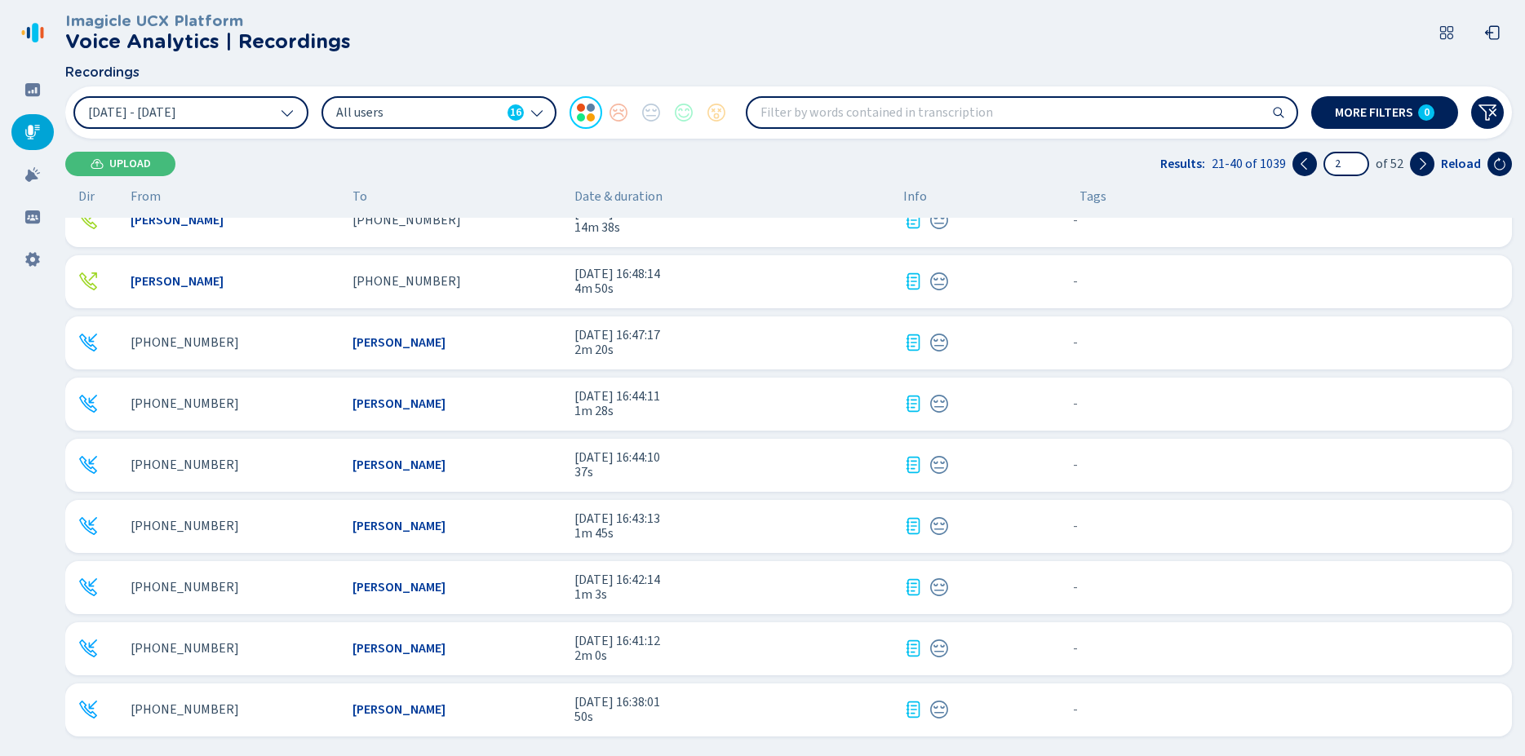
click at [184, 715] on span "[PHONE_NUMBER]" at bounding box center [185, 710] width 109 height 15
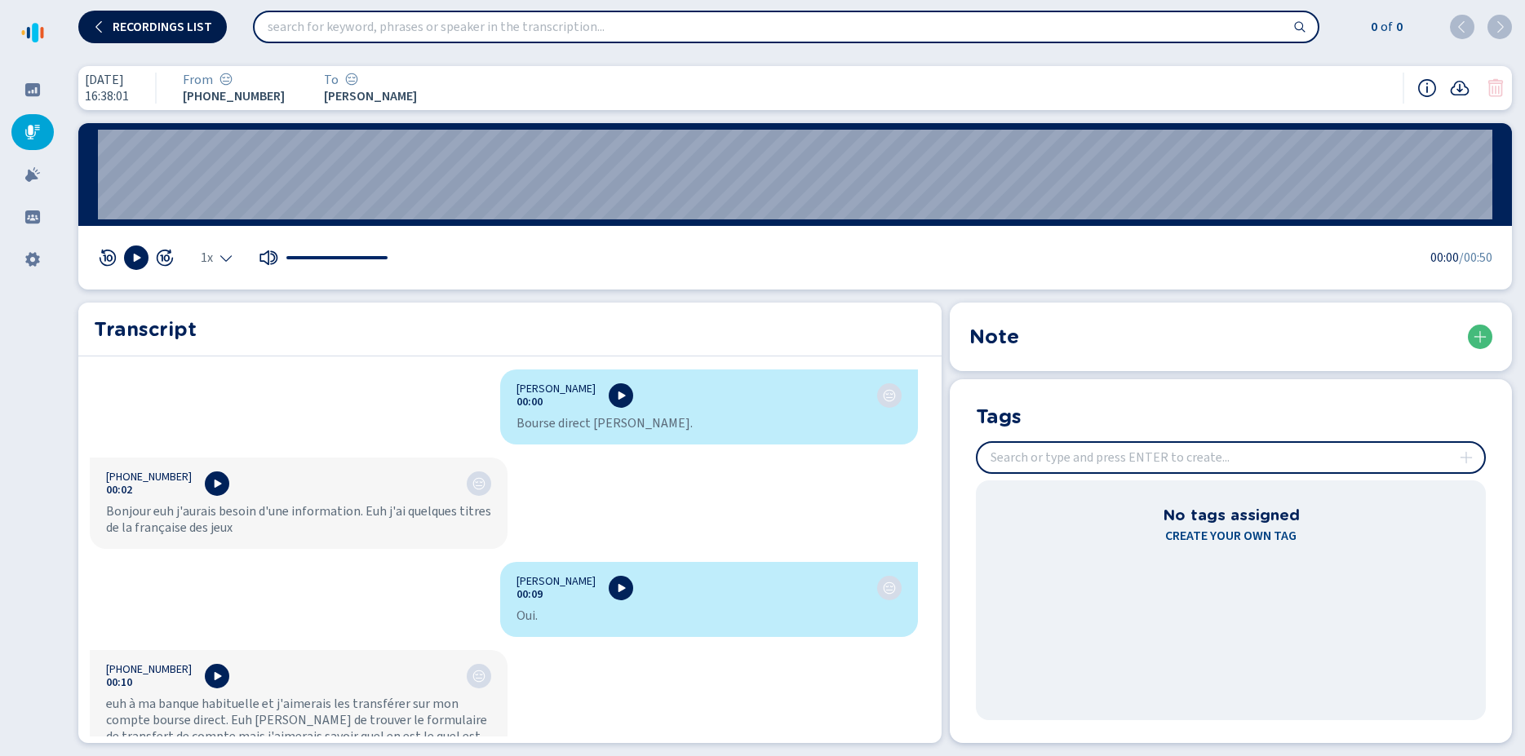
click at [127, 14] on button "Recordings list" at bounding box center [152, 27] width 149 height 33
